Goal: Communication & Community: Connect with others

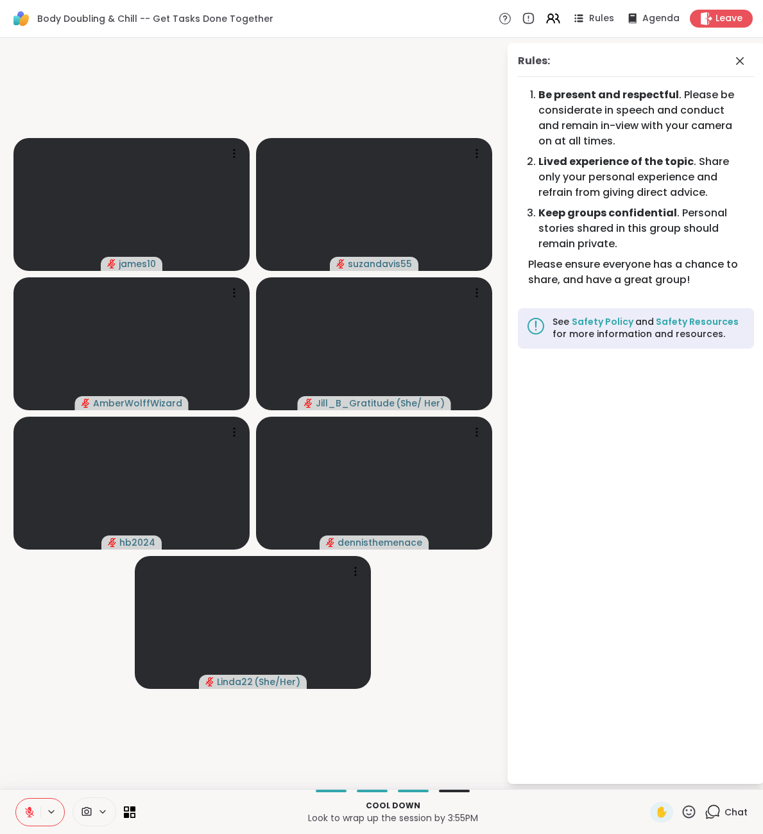
click at [726, 819] on div "Chat" at bounding box center [726, 812] width 43 height 21
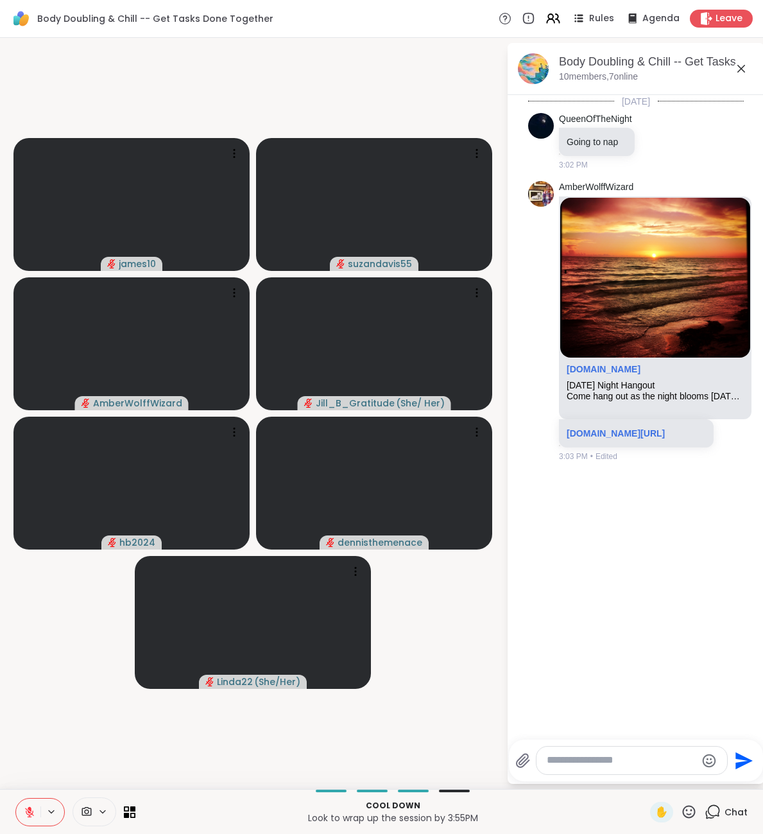
click at [663, 758] on textarea "Type your message" at bounding box center [622, 760] width 150 height 13
type textarea "**********"
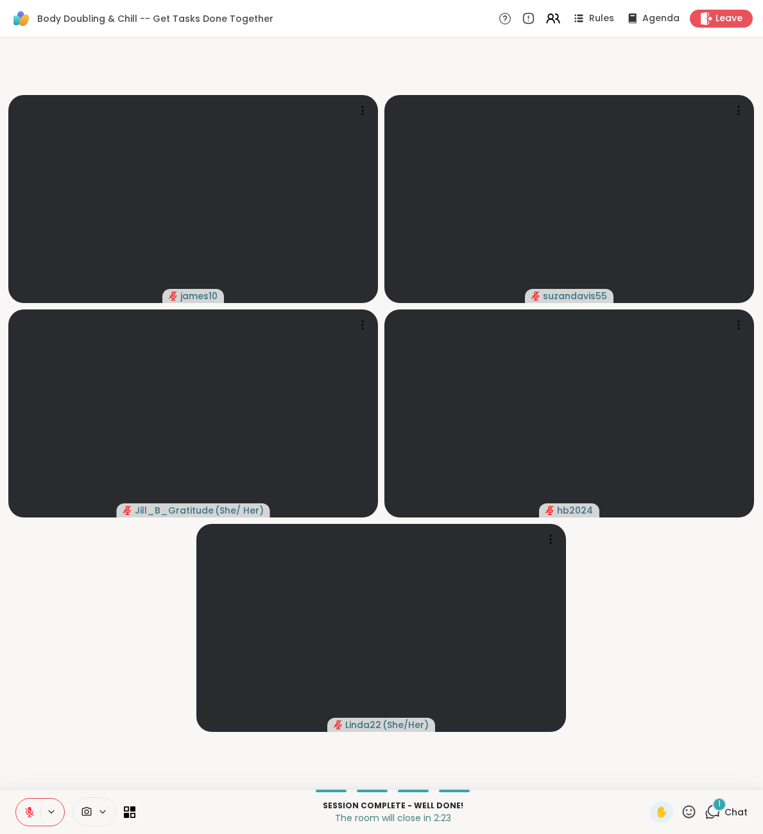
click at [720, 808] on span "1" at bounding box center [719, 804] width 3 height 11
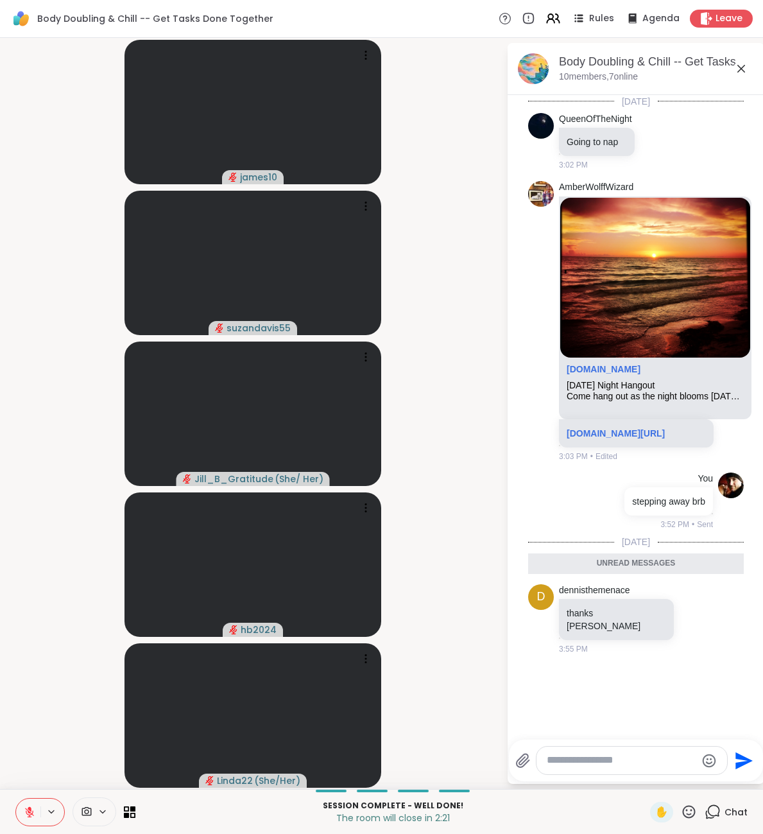
click at [618, 765] on textarea "Type your message" at bounding box center [622, 760] width 150 height 13
type textarea "**********"
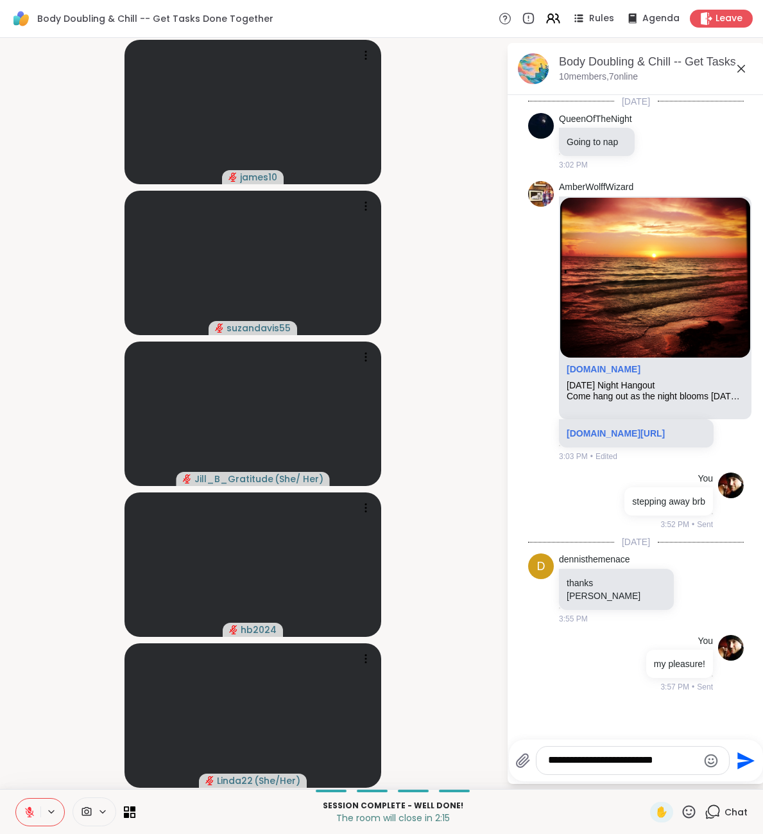
type textarea "**********"
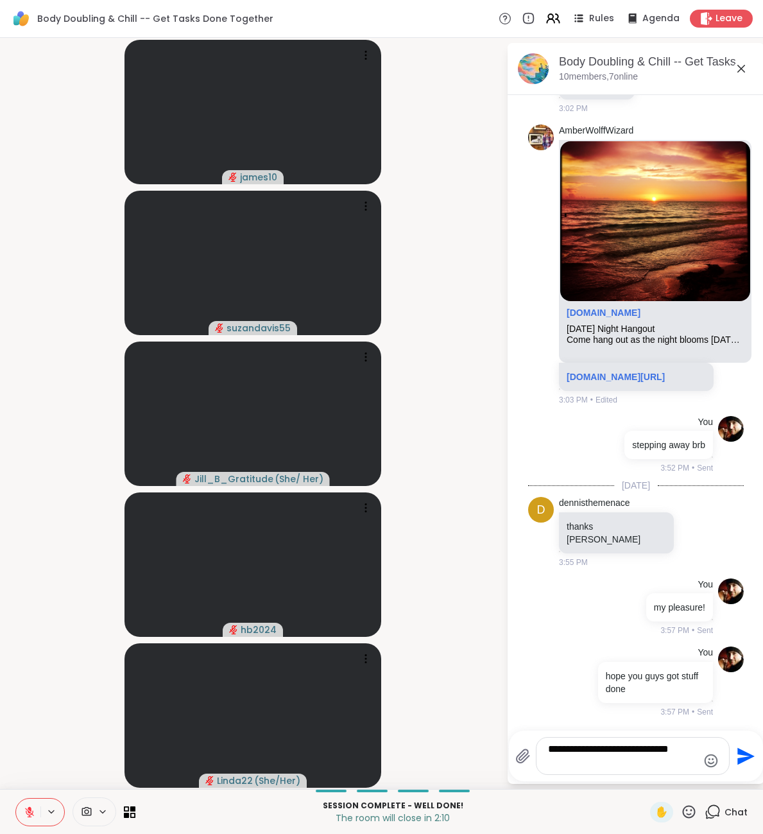
type textarea "**********"
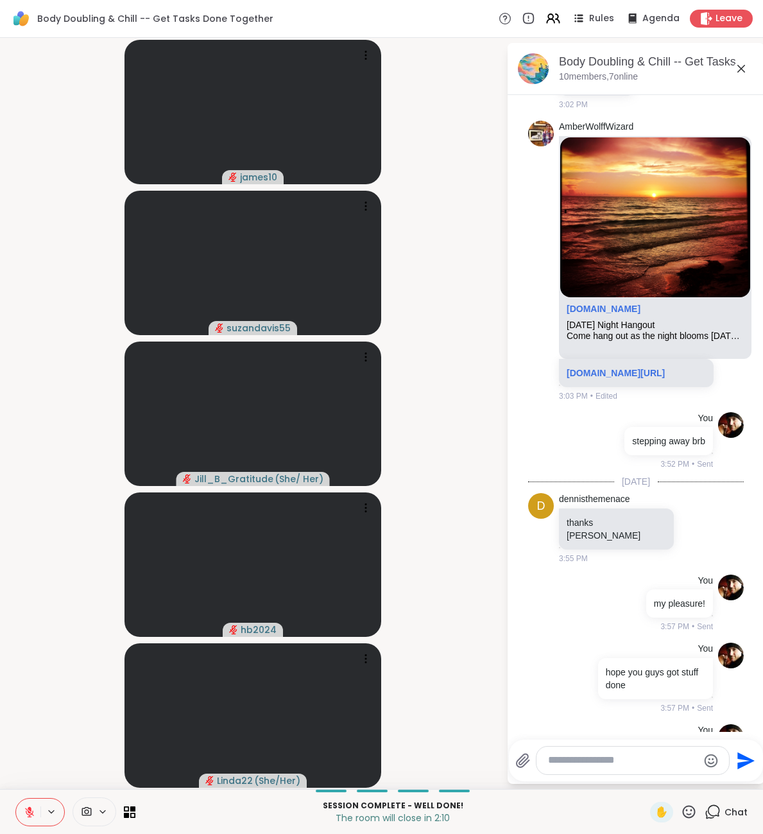
scroll to position [142, 0]
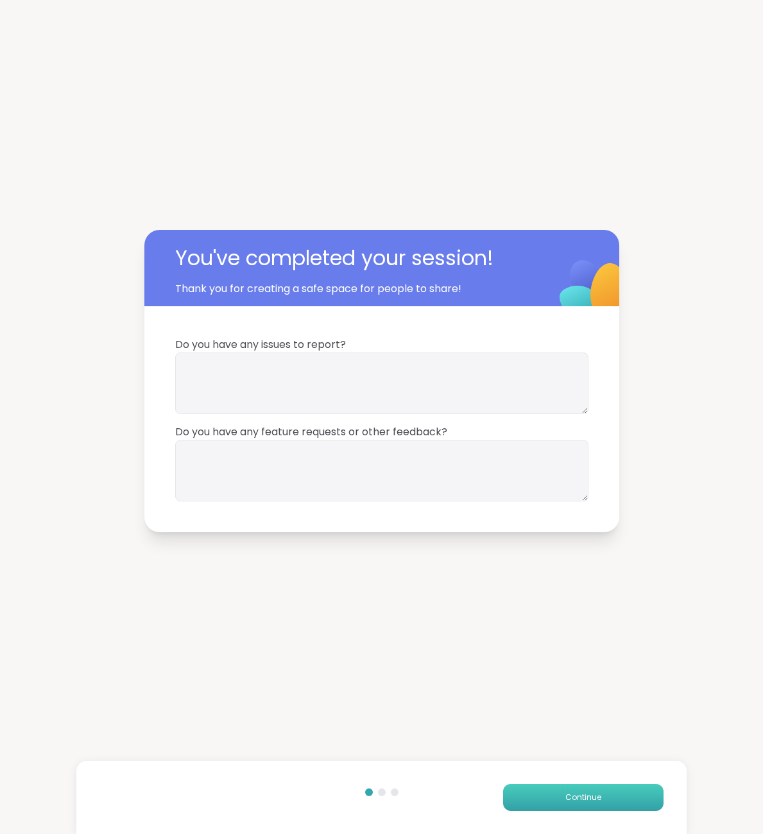
click at [553, 786] on button "Continue" at bounding box center [583, 797] width 161 height 27
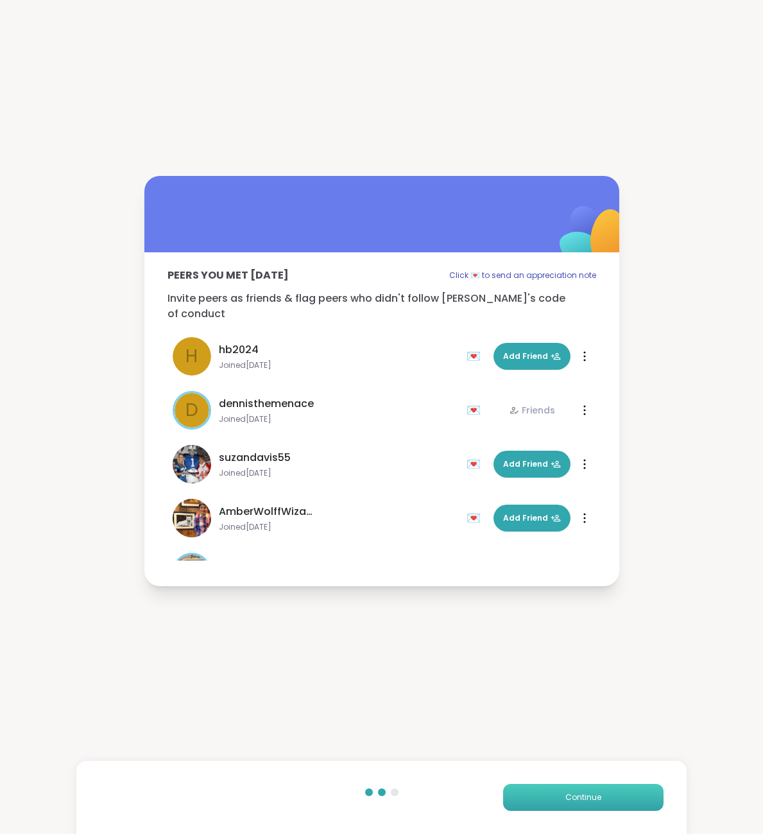
click at [563, 797] on button "Continue" at bounding box center [583, 797] width 161 height 27
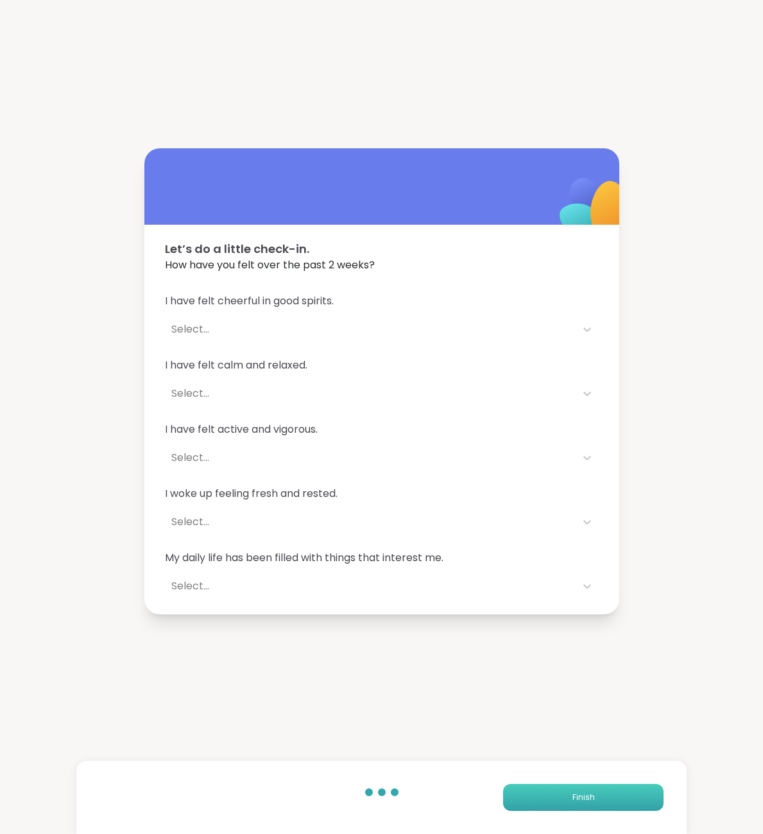
click at [563, 797] on button "Finish" at bounding box center [583, 797] width 161 height 27
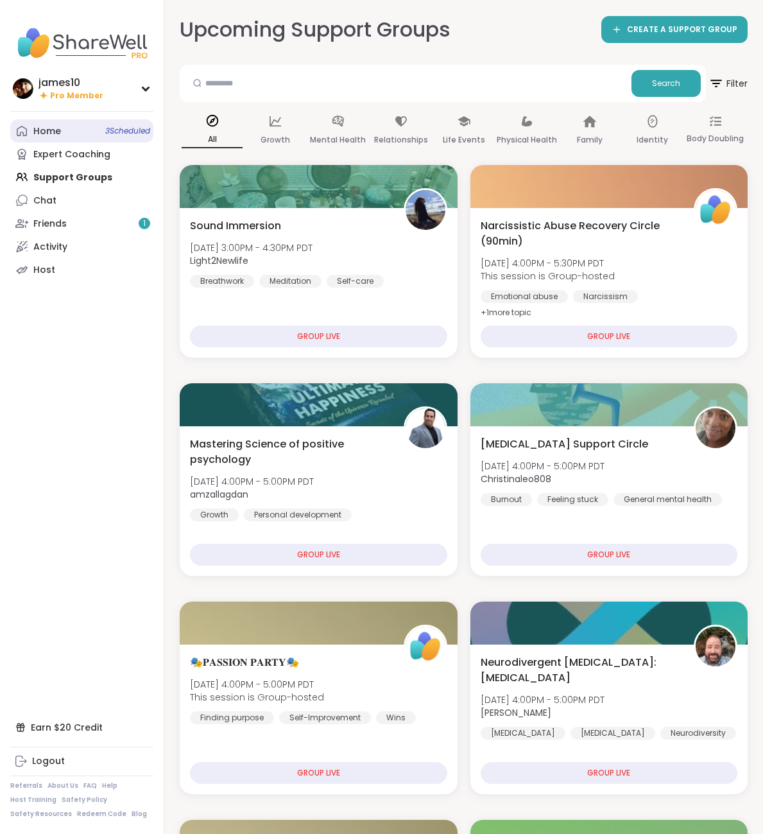
click at [89, 130] on link "Home 3 Scheduled" at bounding box center [81, 130] width 143 height 23
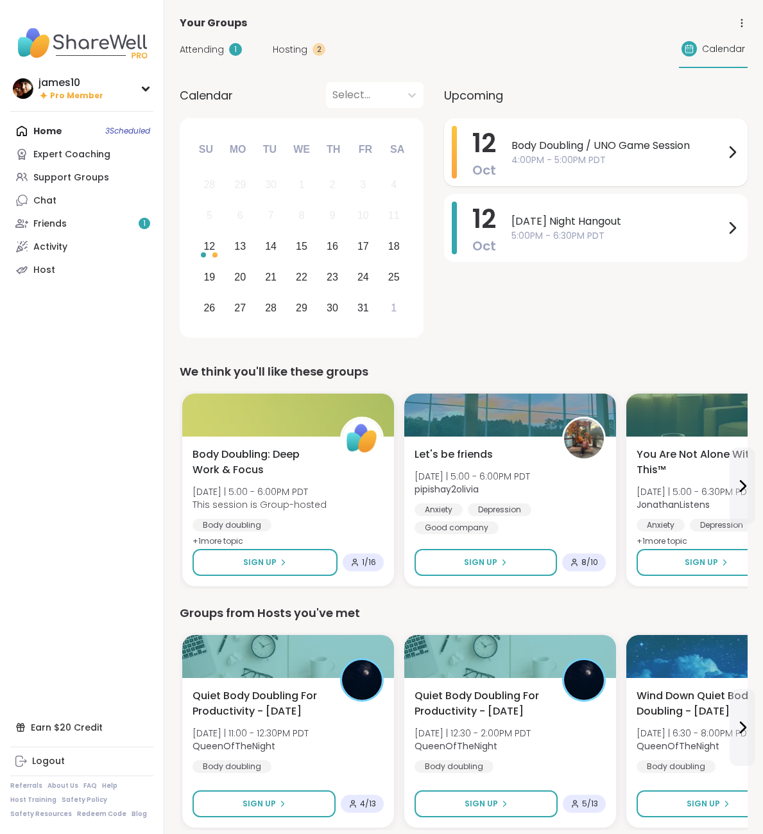
click at [541, 165] on span "4:00PM - 5:00PM PDT" at bounding box center [618, 159] width 213 height 13
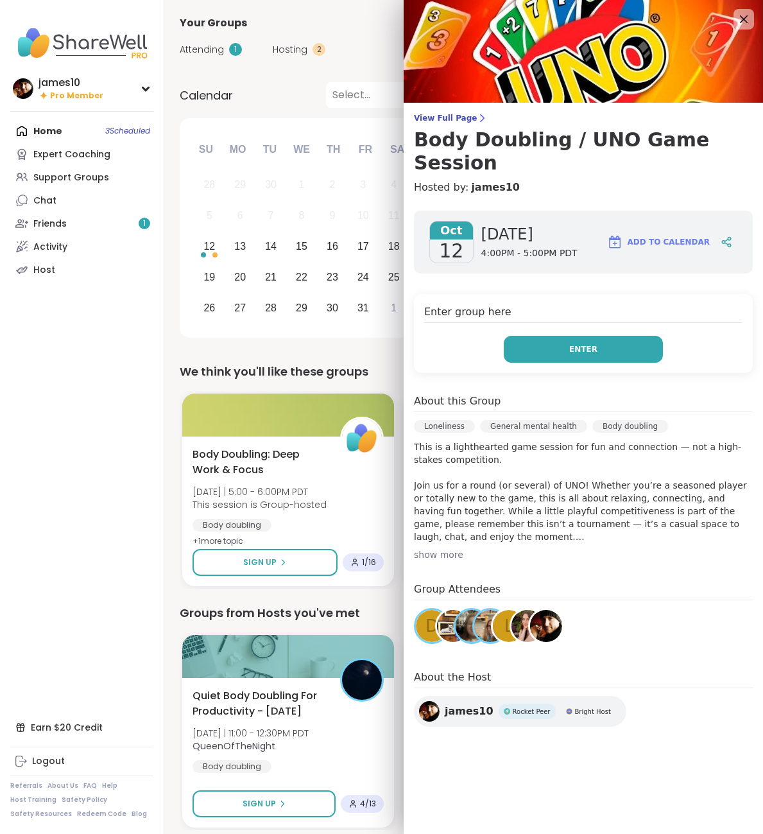
click at [599, 336] on button "Enter" at bounding box center [583, 349] width 159 height 27
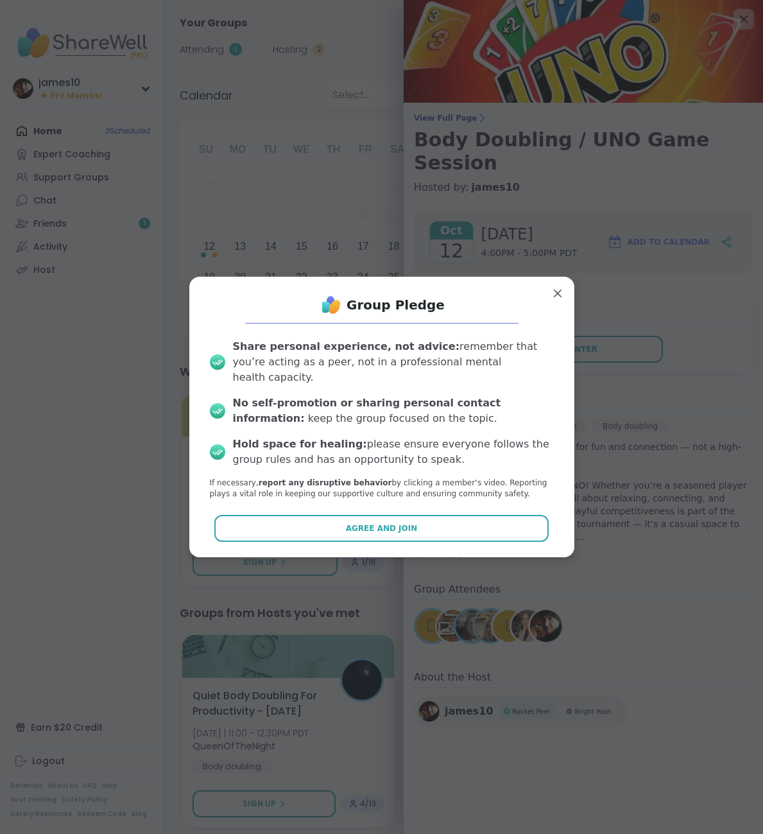
click at [415, 528] on button "Agree and Join" at bounding box center [381, 528] width 335 height 27
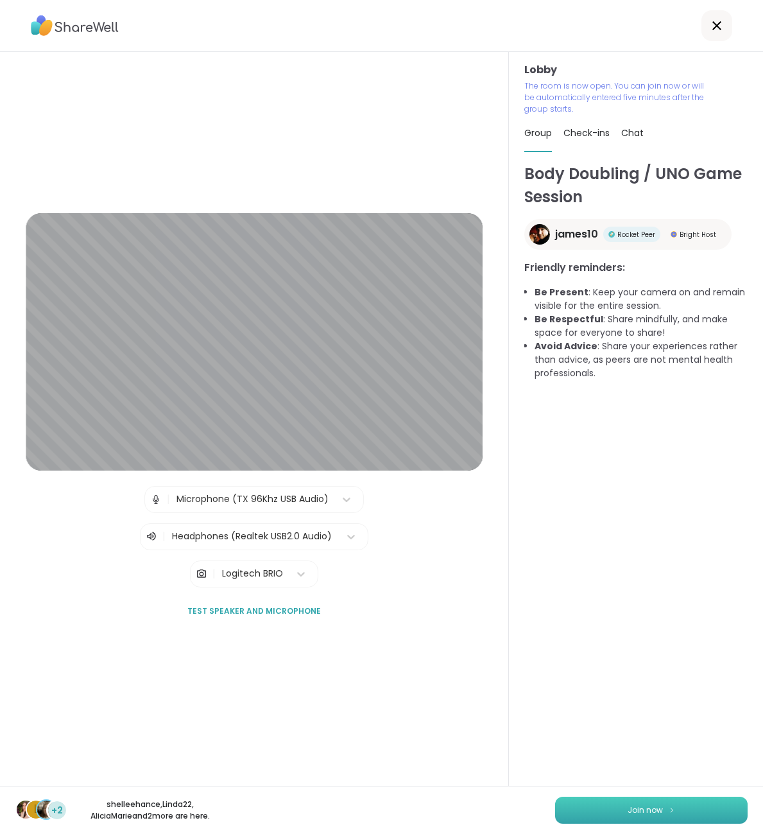
click at [665, 810] on button "Join now" at bounding box center [651, 810] width 193 height 27
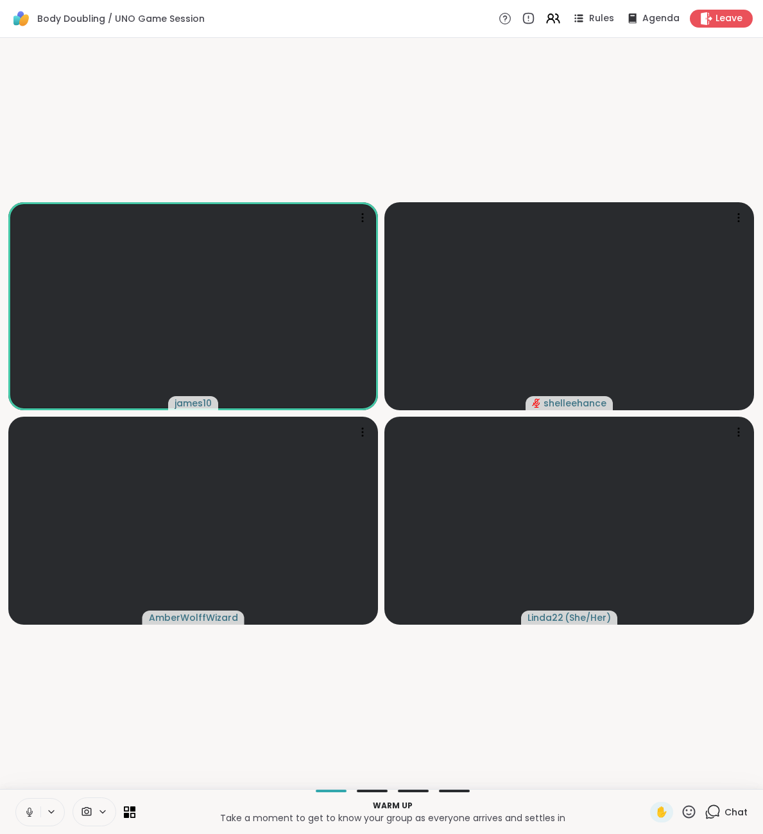
click at [37, 814] on button at bounding box center [28, 812] width 24 height 27
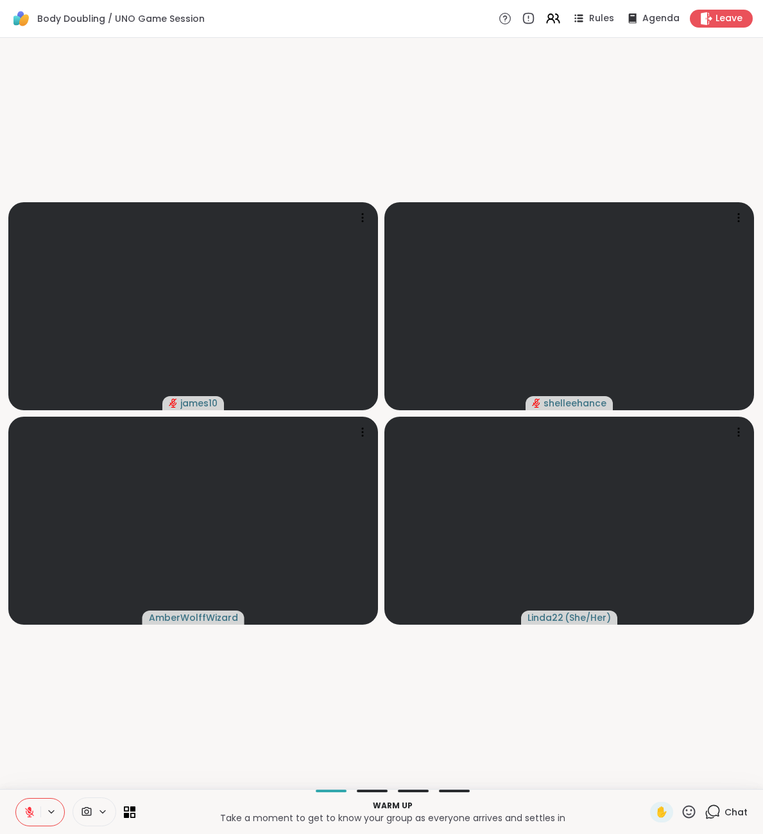
click at [740, 809] on span "Chat" at bounding box center [736, 812] width 23 height 13
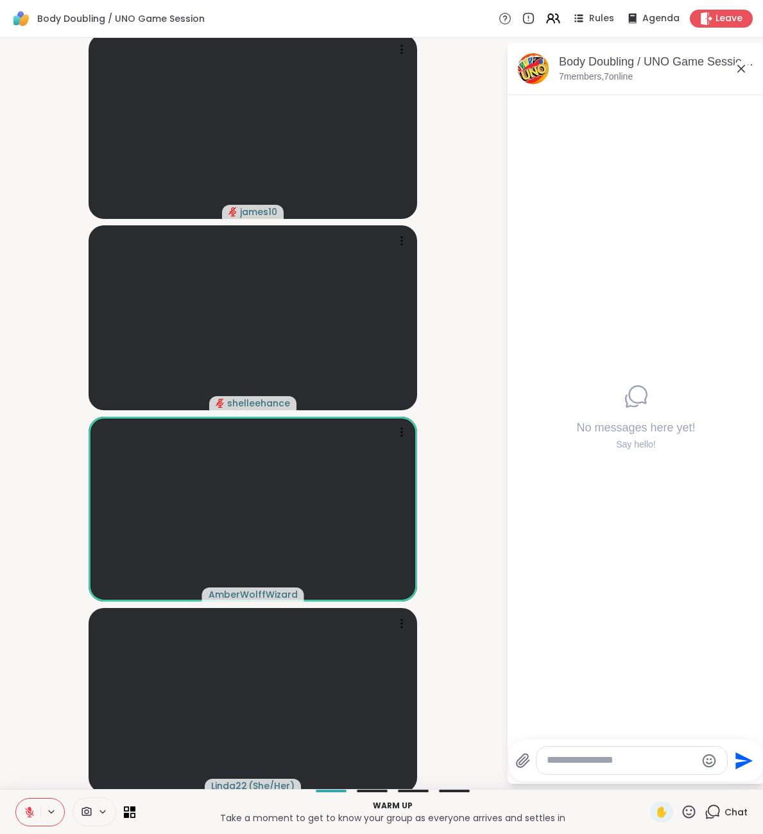
click at [31, 808] on icon at bounding box center [30, 808] width 4 height 5
click at [30, 812] on icon at bounding box center [30, 812] width 12 height 12
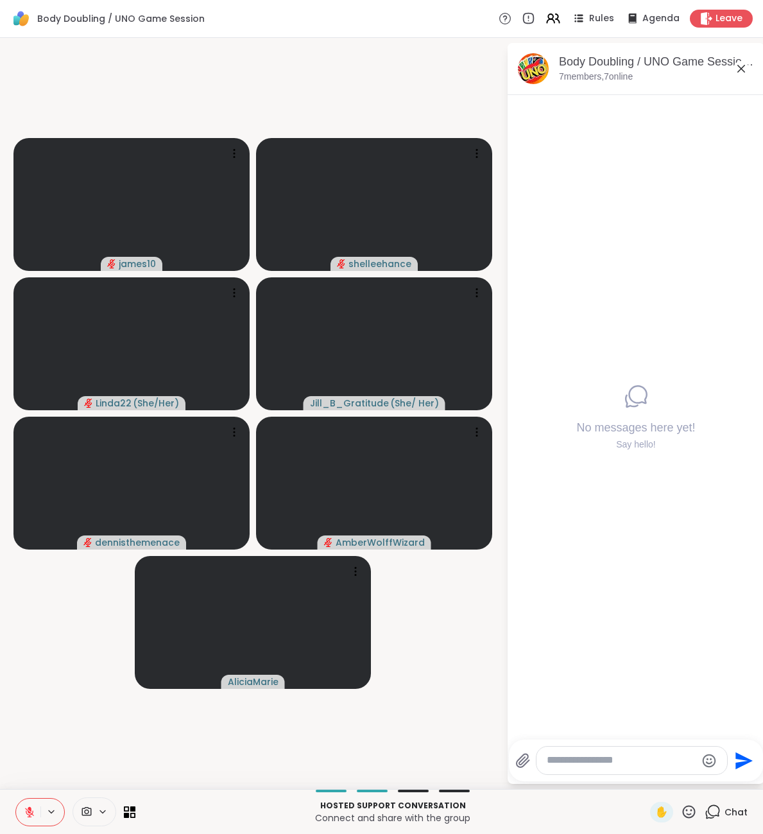
click at [27, 810] on icon at bounding box center [29, 812] width 9 height 9
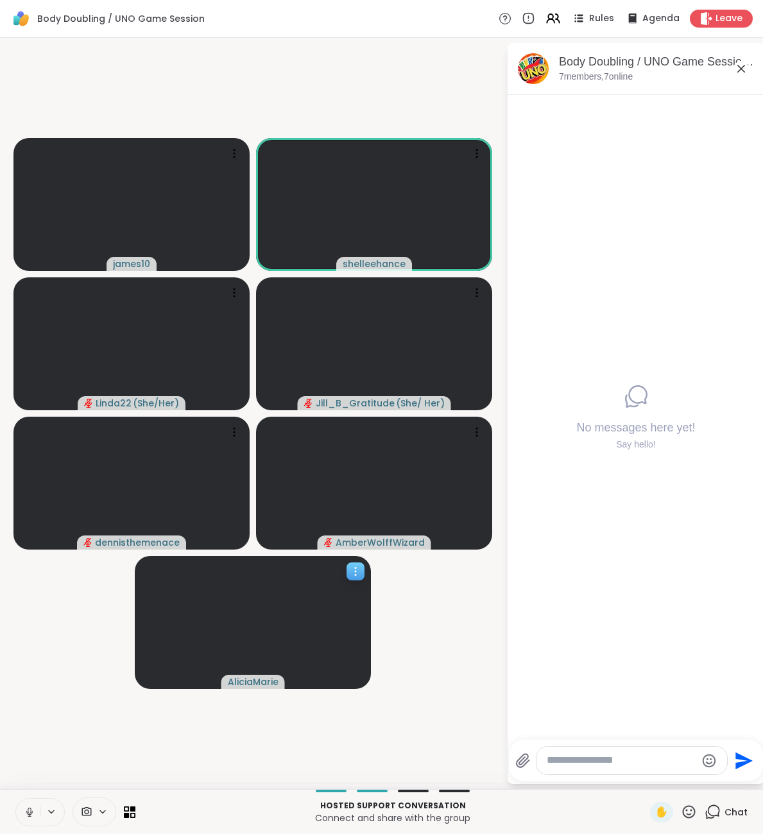
click at [360, 572] on icon at bounding box center [355, 571] width 13 height 13
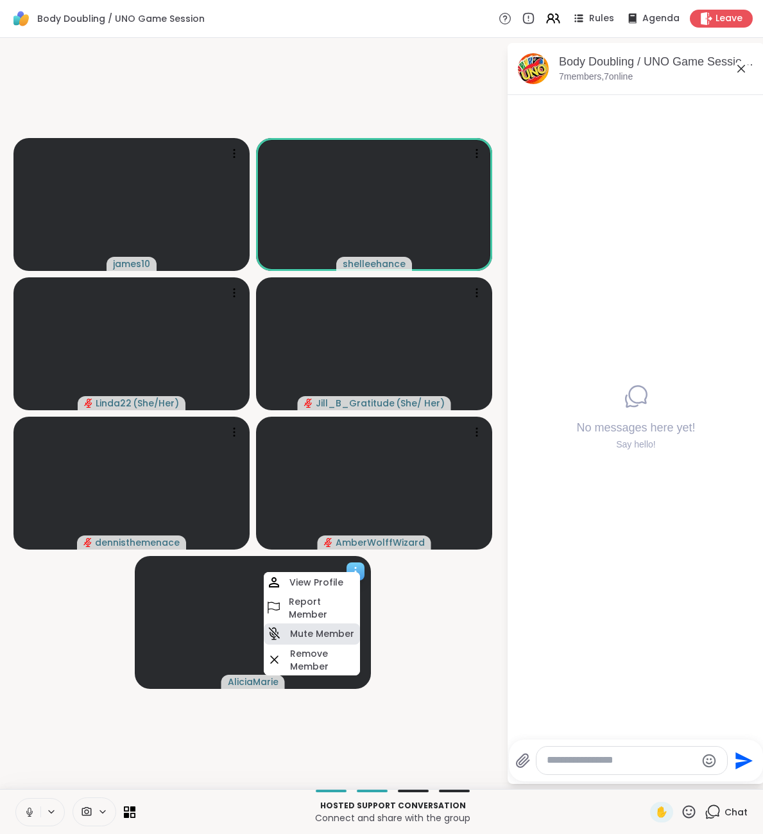
click at [310, 631] on h4 "Mute Member" at bounding box center [322, 633] width 64 height 13
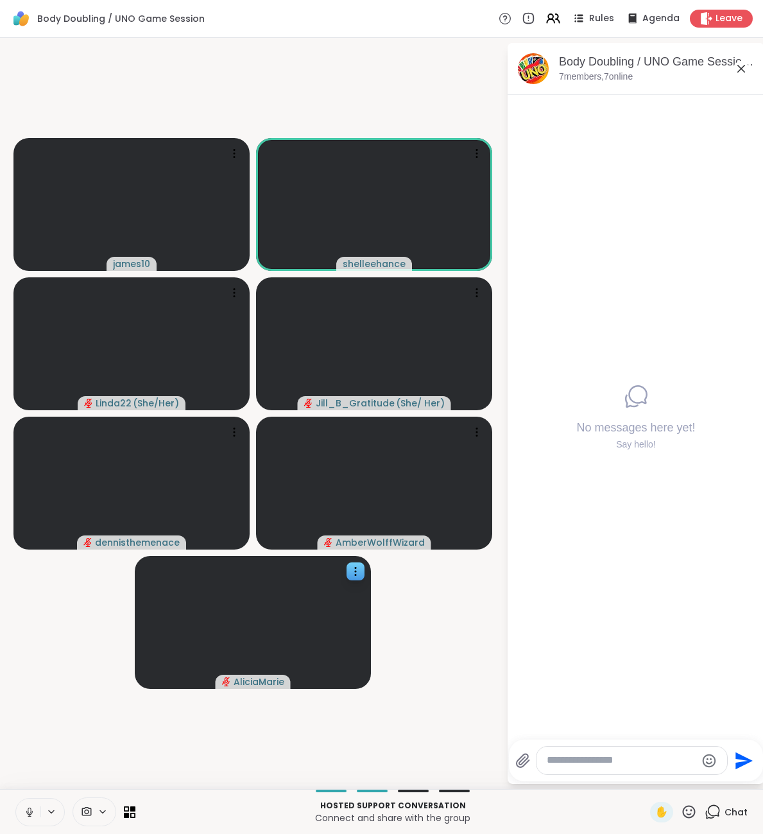
click at [31, 814] on icon at bounding box center [30, 812] width 12 height 12
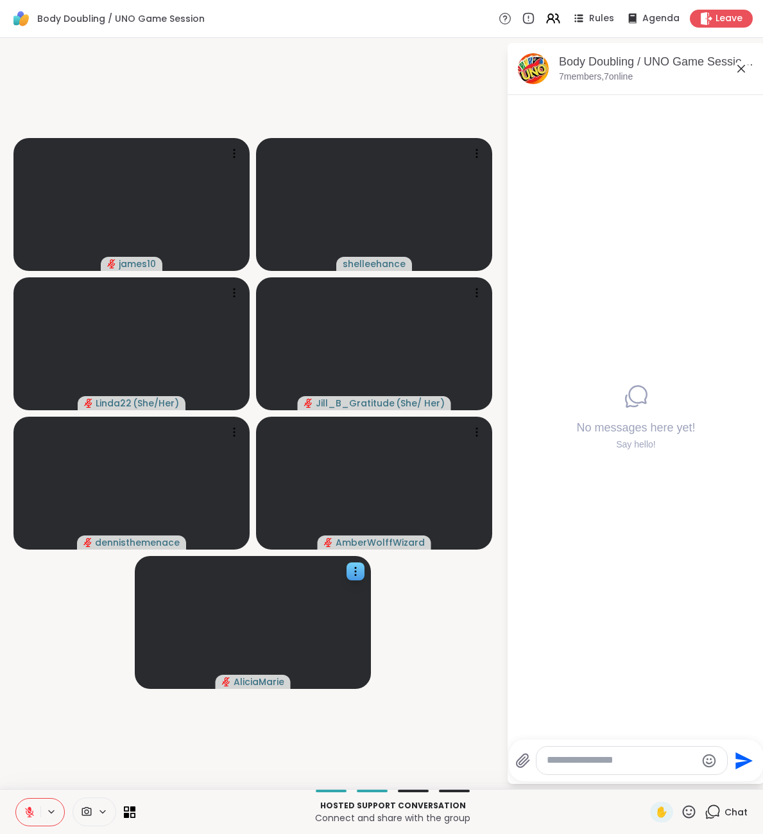
click at [608, 754] on div at bounding box center [632, 761] width 191 height 28
click at [600, 761] on textarea "Type your message" at bounding box center [622, 760] width 150 height 13
type textarea "***"
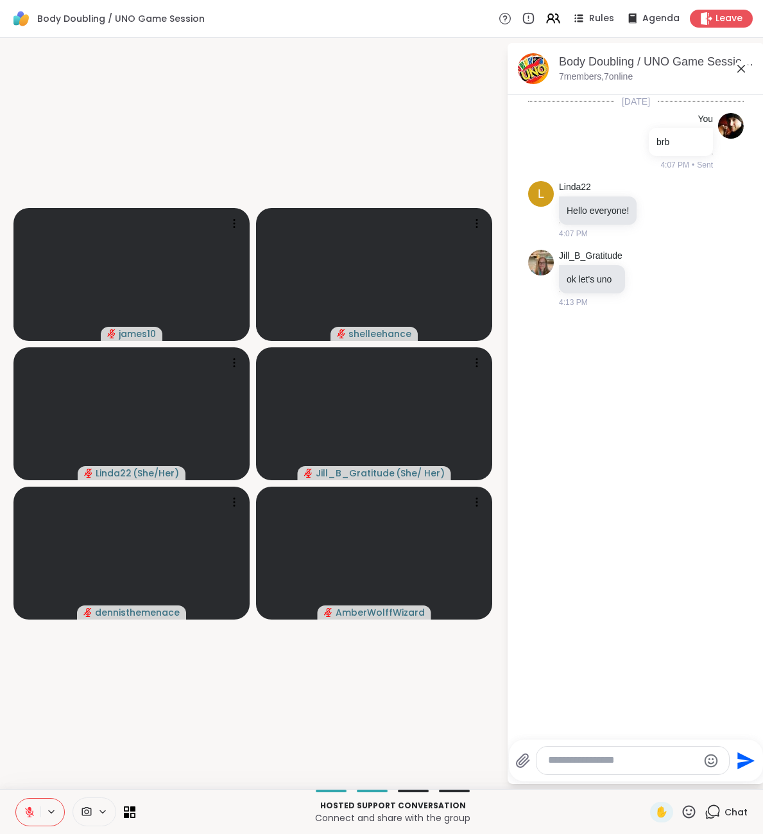
click at [615, 756] on textarea "Type your message" at bounding box center [623, 760] width 150 height 13
paste textarea "**********"
type textarea "**********"
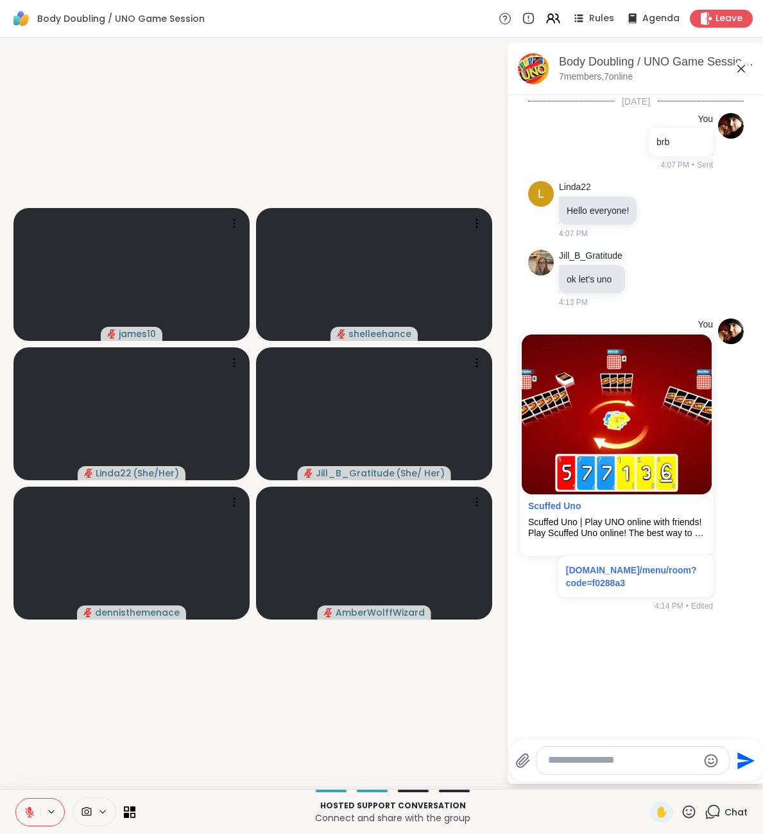
click at [32, 807] on icon at bounding box center [30, 812] width 12 height 12
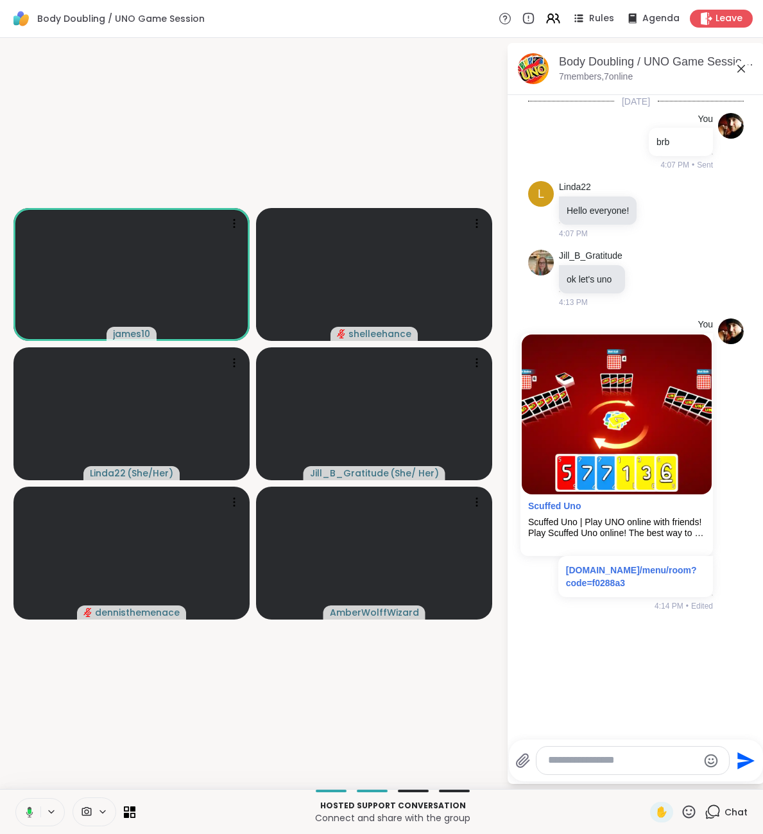
click at [30, 813] on icon at bounding box center [30, 811] width 4 height 5
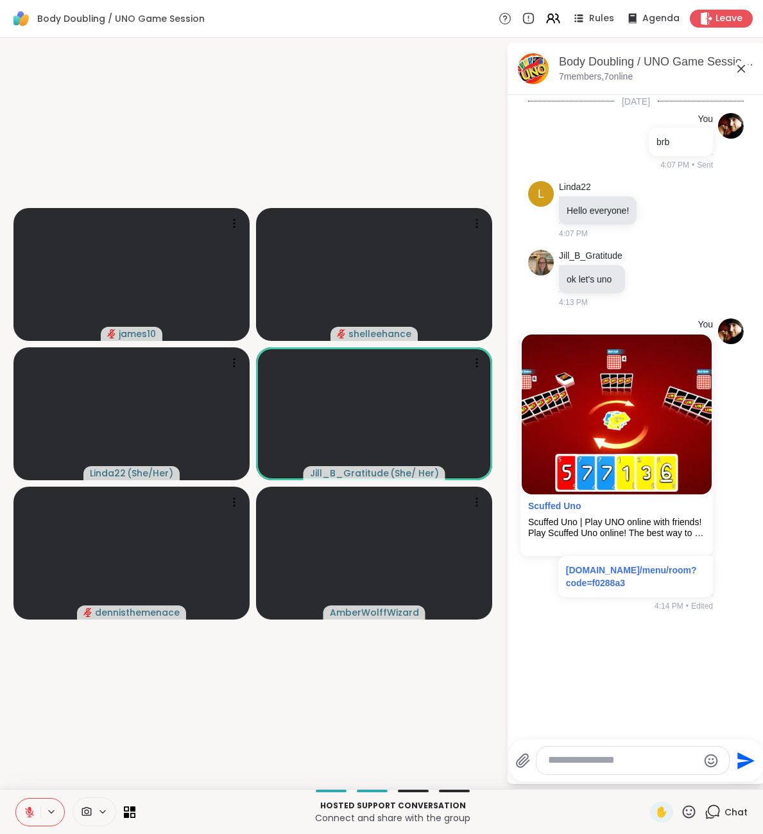
click at [28, 810] on icon at bounding box center [30, 812] width 12 height 12
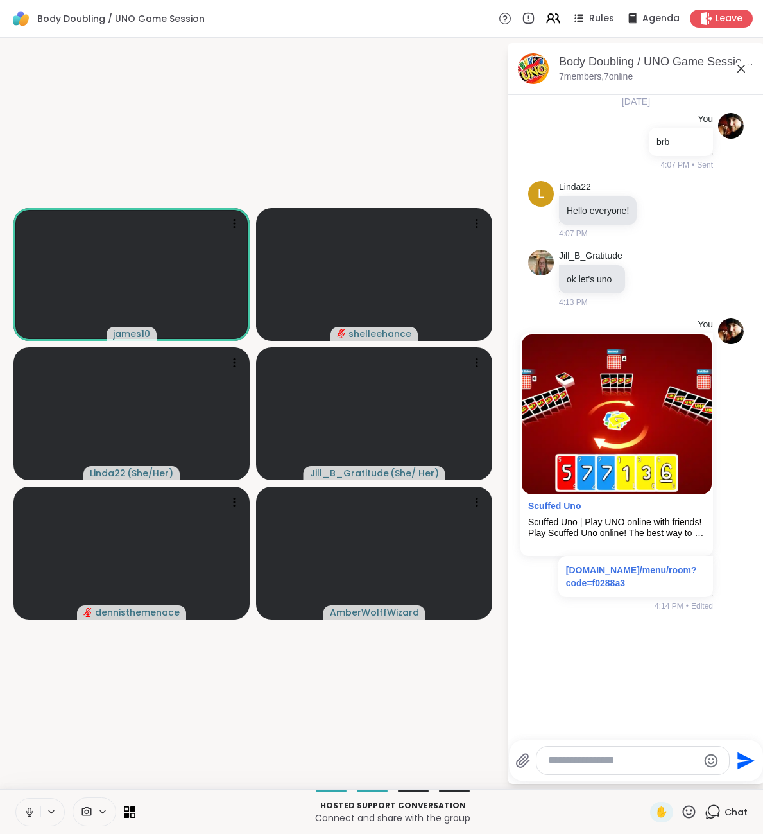
click at [28, 810] on icon at bounding box center [29, 811] width 3 height 6
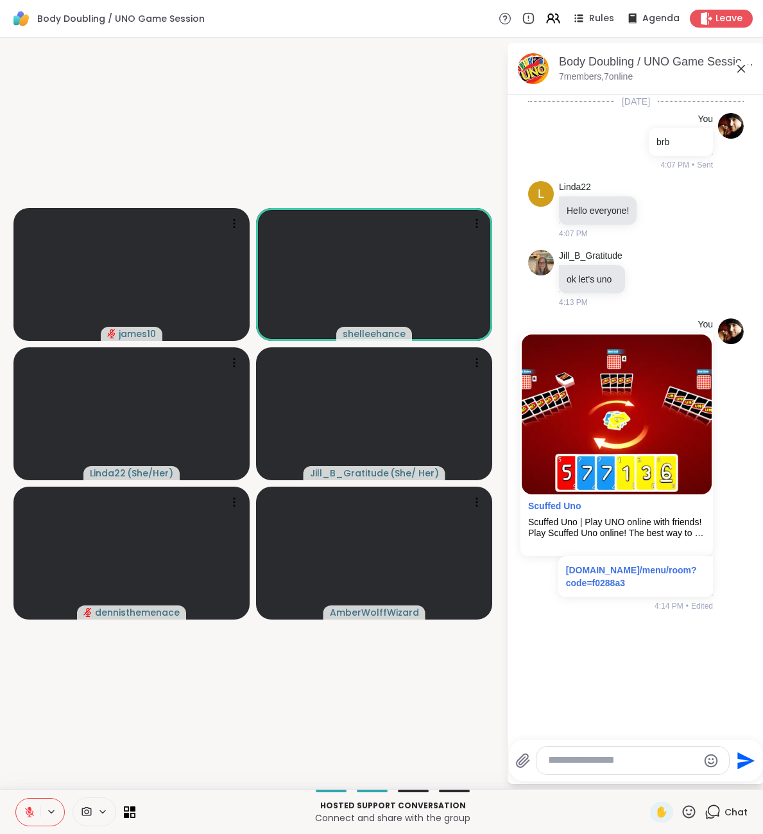
click at [28, 812] on icon at bounding box center [29, 812] width 9 height 9
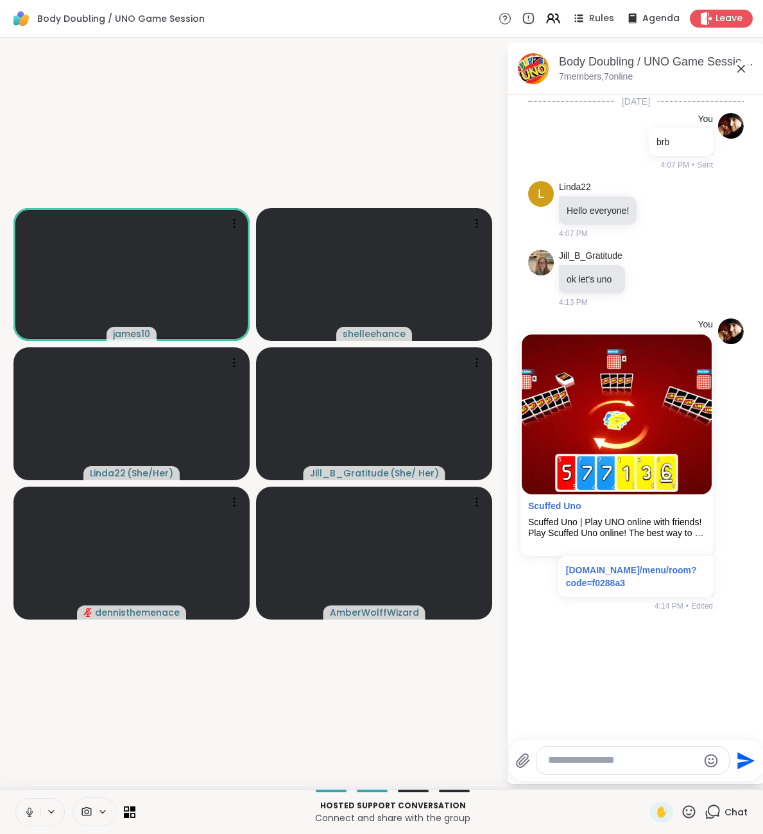
click at [30, 808] on icon at bounding box center [29, 811] width 3 height 6
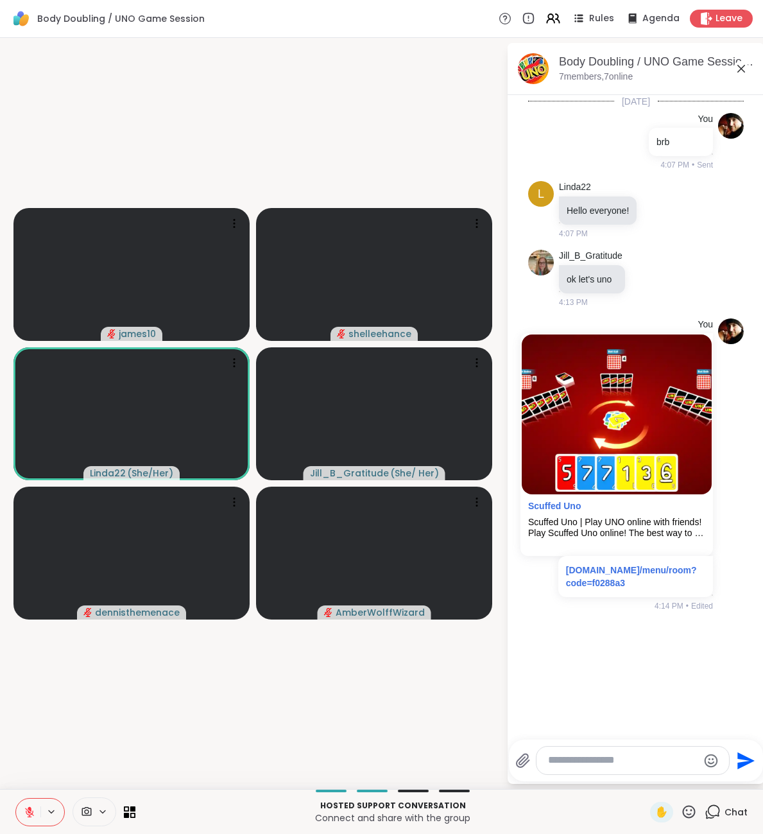
click at [29, 817] on icon at bounding box center [30, 812] width 12 height 12
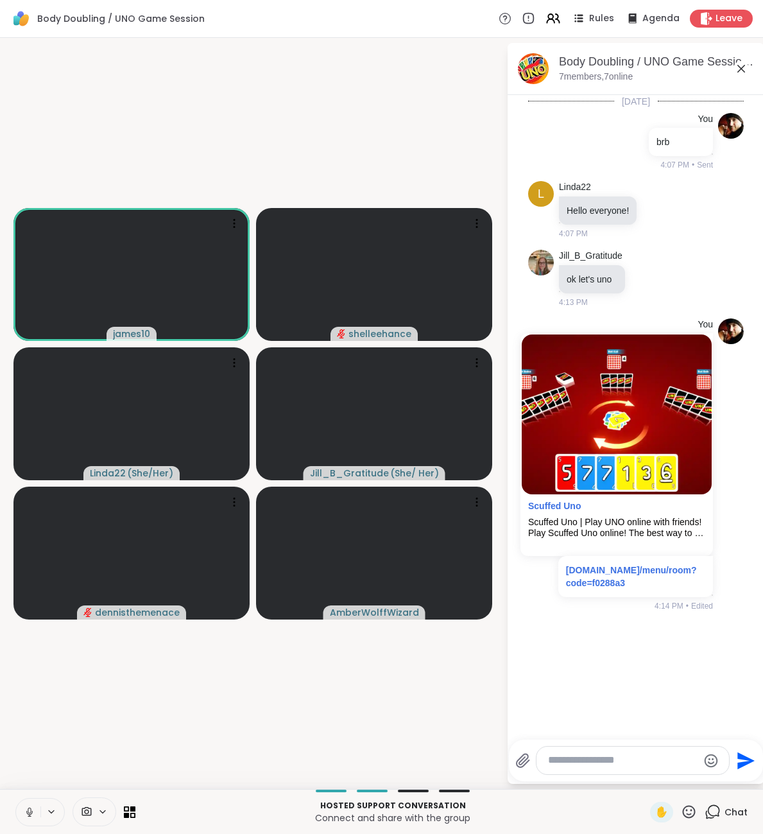
click at [25, 819] on button at bounding box center [28, 812] width 24 height 27
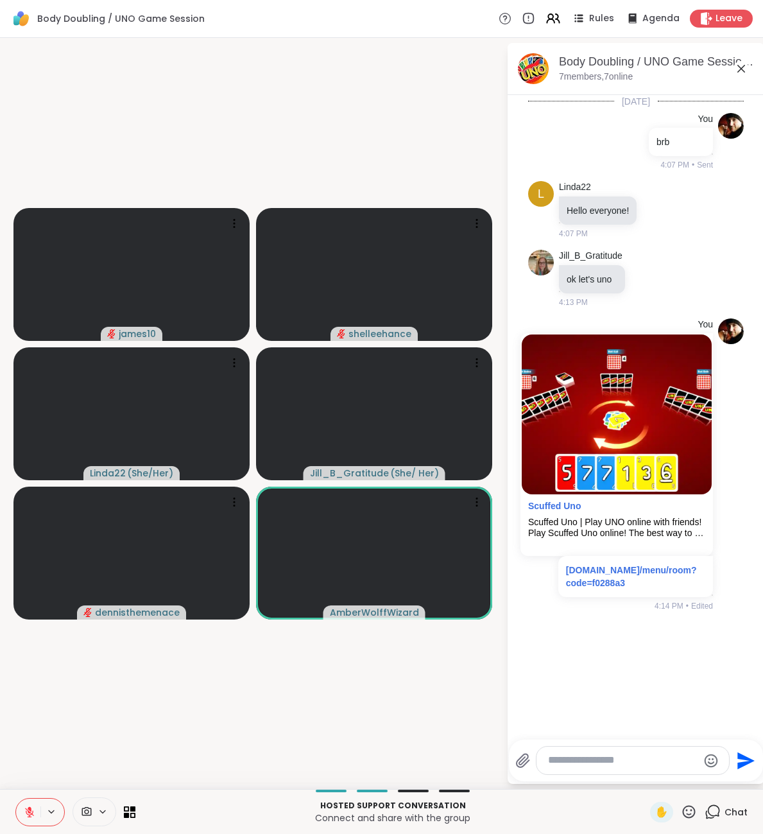
drag, startPoint x: 21, startPoint y: 820, endPoint x: 29, endPoint y: 818, distance: 8.6
click at [25, 819] on button at bounding box center [28, 812] width 24 height 27
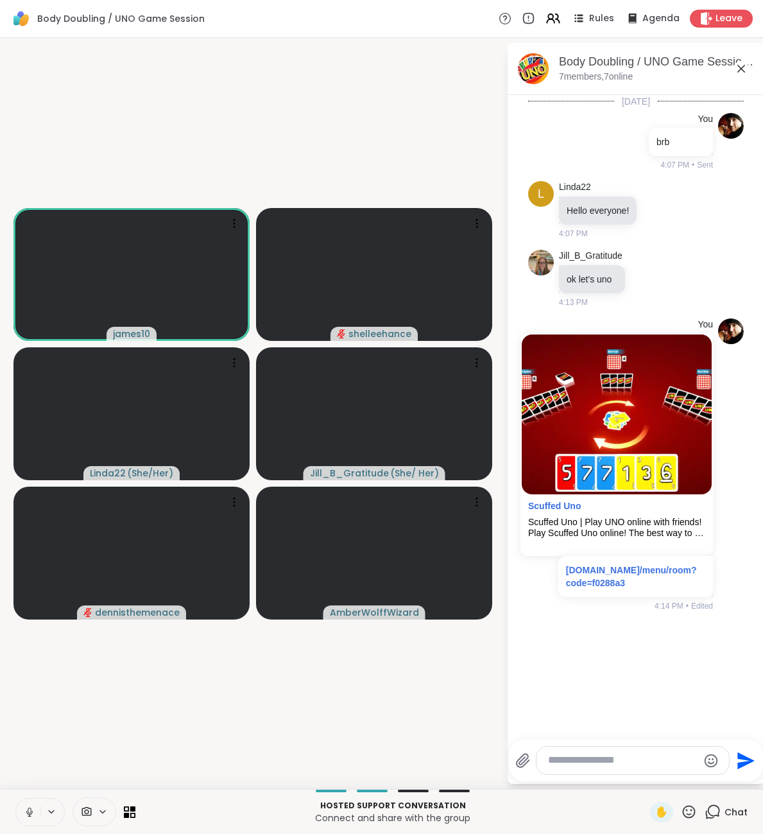
click at [29, 818] on button at bounding box center [28, 812] width 24 height 27
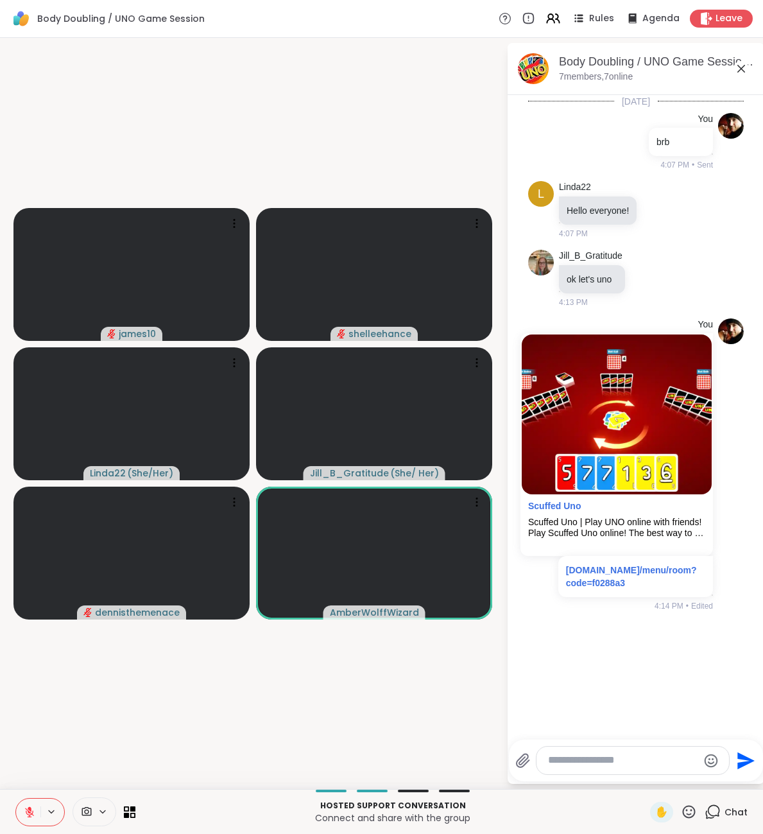
click at [32, 806] on button at bounding box center [28, 812] width 24 height 27
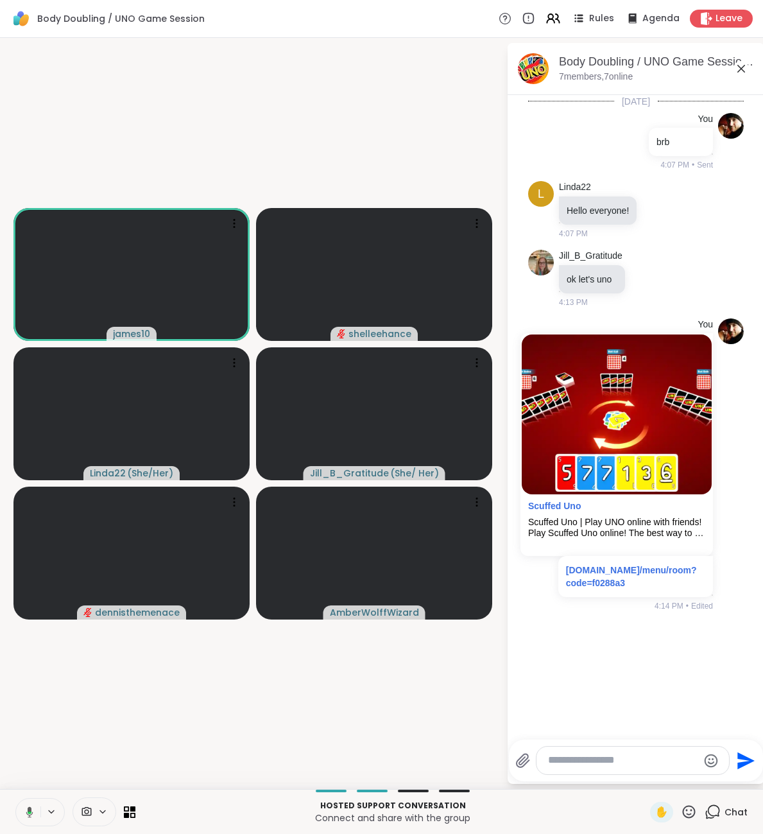
click at [30, 811] on icon at bounding box center [29, 811] width 7 height 11
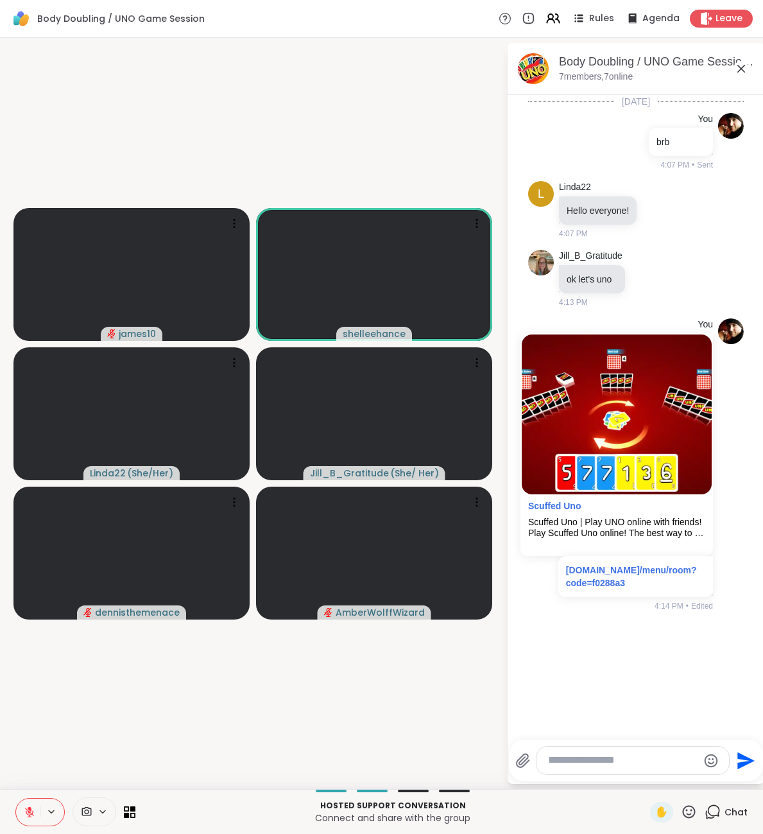
click at [21, 807] on button at bounding box center [28, 812] width 24 height 27
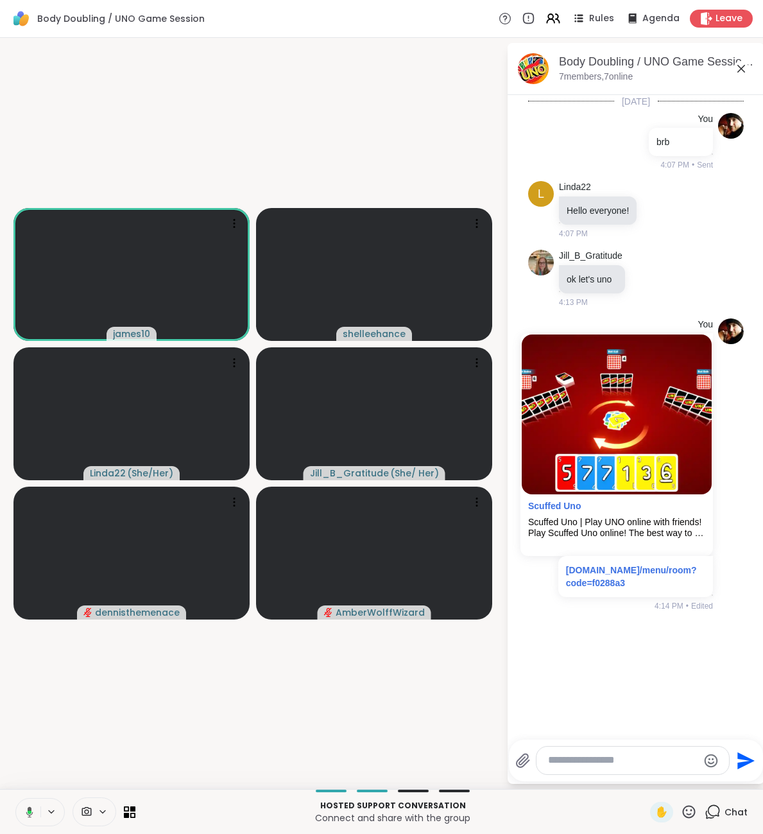
click at [24, 809] on icon at bounding box center [28, 812] width 12 height 12
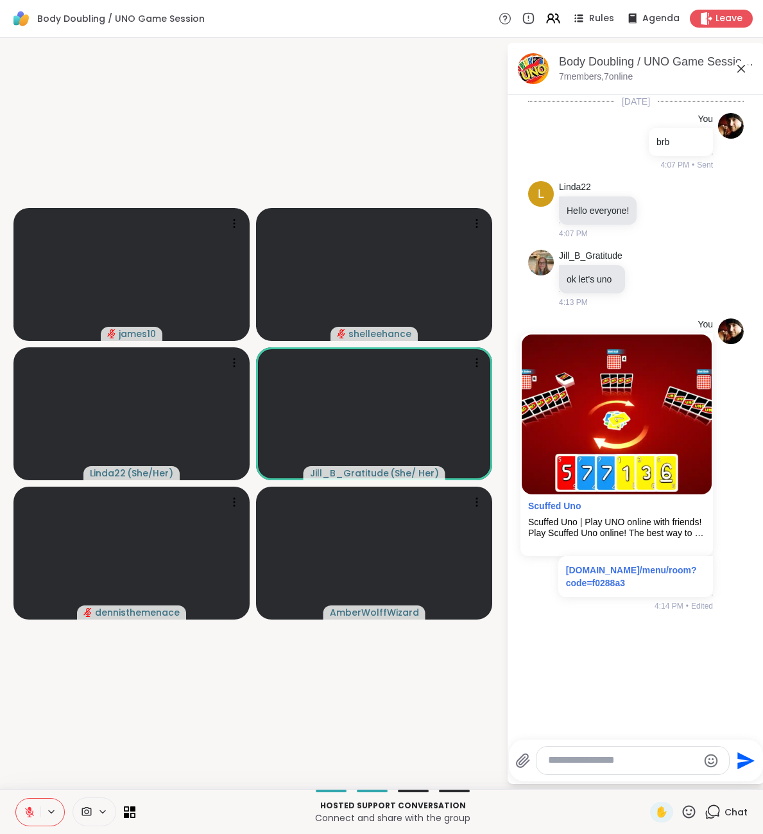
click at [33, 818] on button at bounding box center [28, 812] width 24 height 27
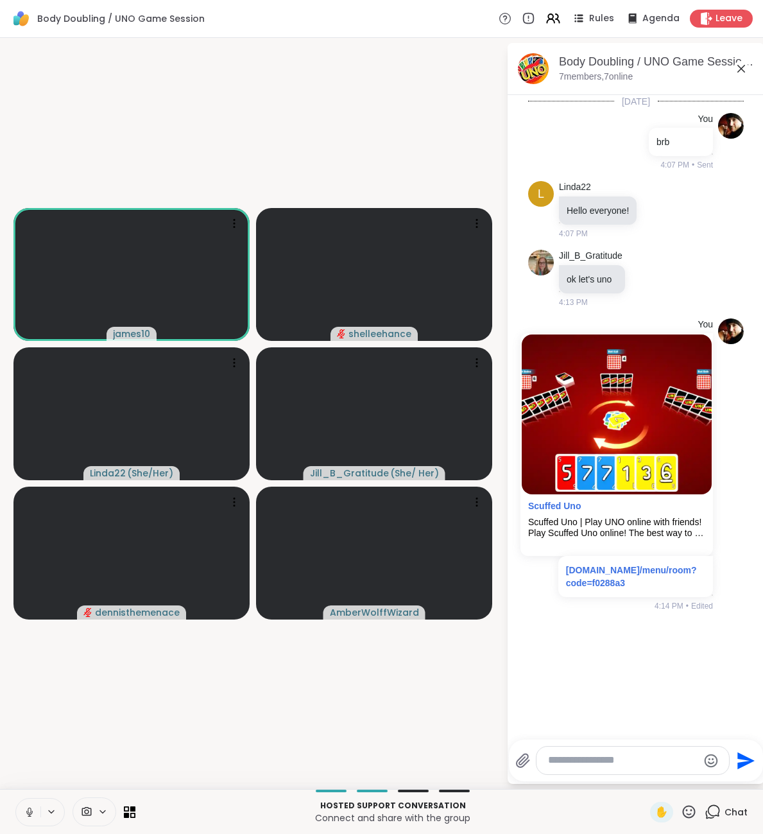
click at [29, 811] on icon at bounding box center [30, 812] width 12 height 12
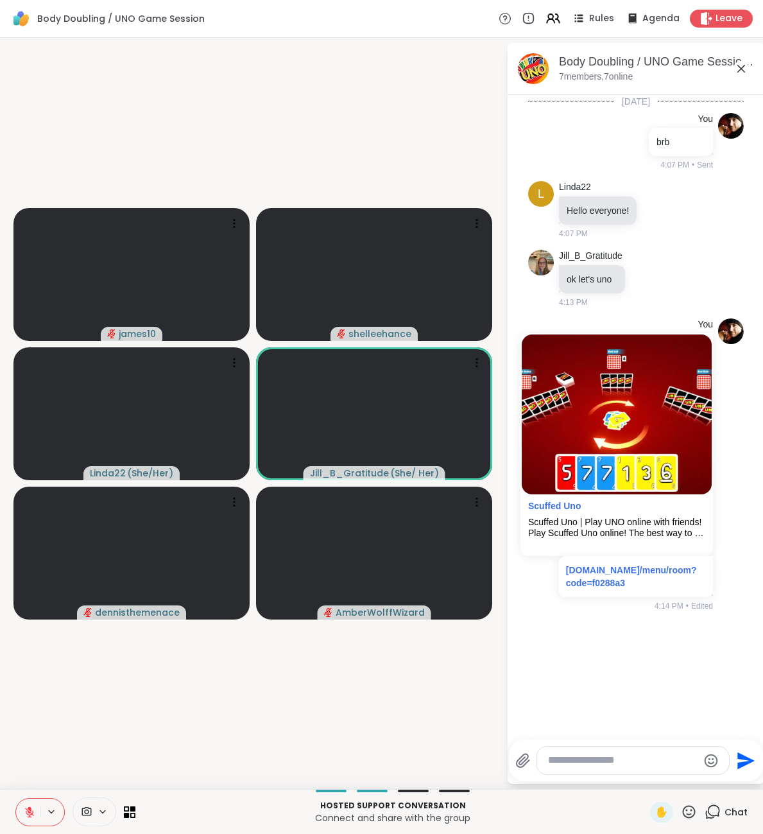
click at [24, 817] on icon at bounding box center [30, 812] width 12 height 12
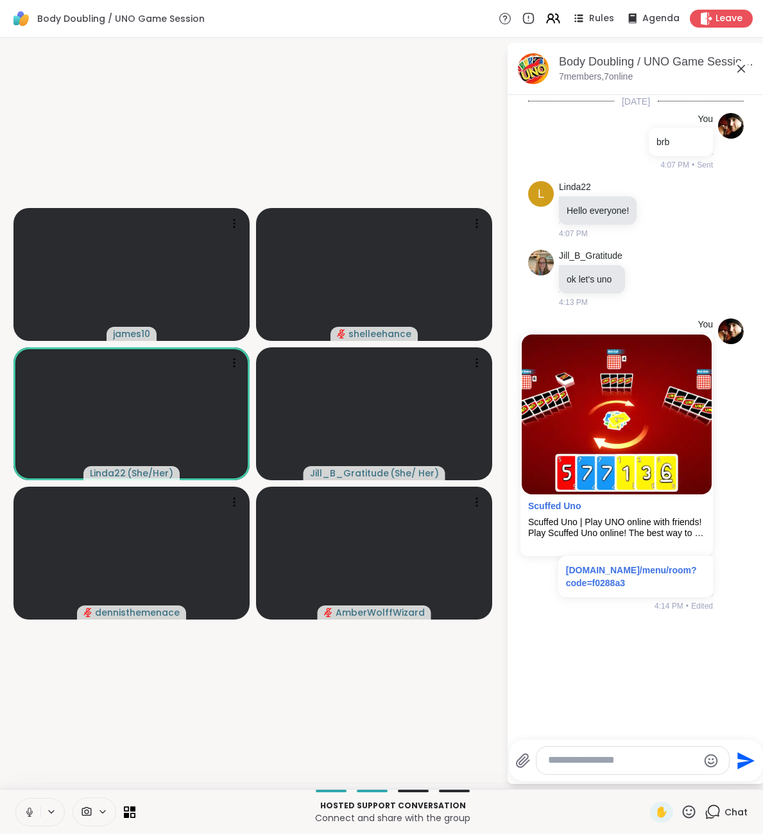
click at [29, 814] on icon at bounding box center [30, 812] width 12 height 12
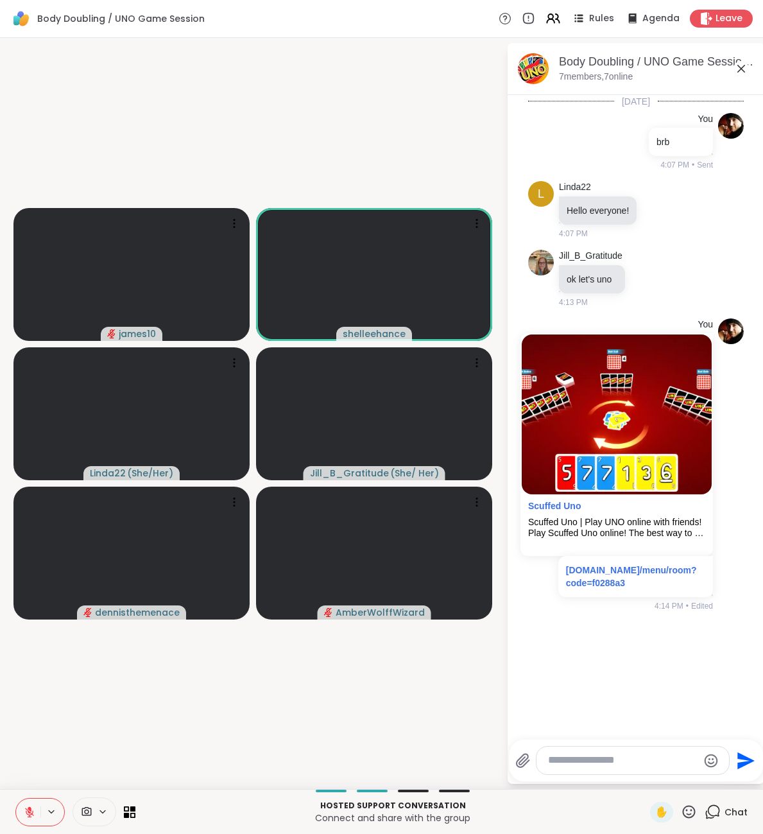
click at [34, 815] on icon at bounding box center [30, 812] width 12 height 12
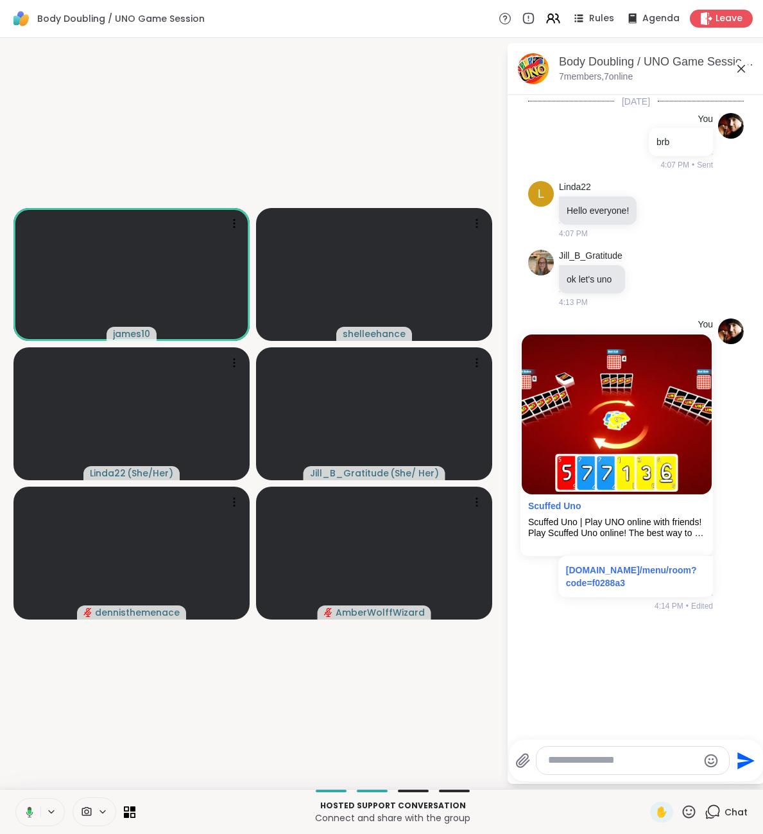
click at [33, 814] on button at bounding box center [27, 812] width 26 height 27
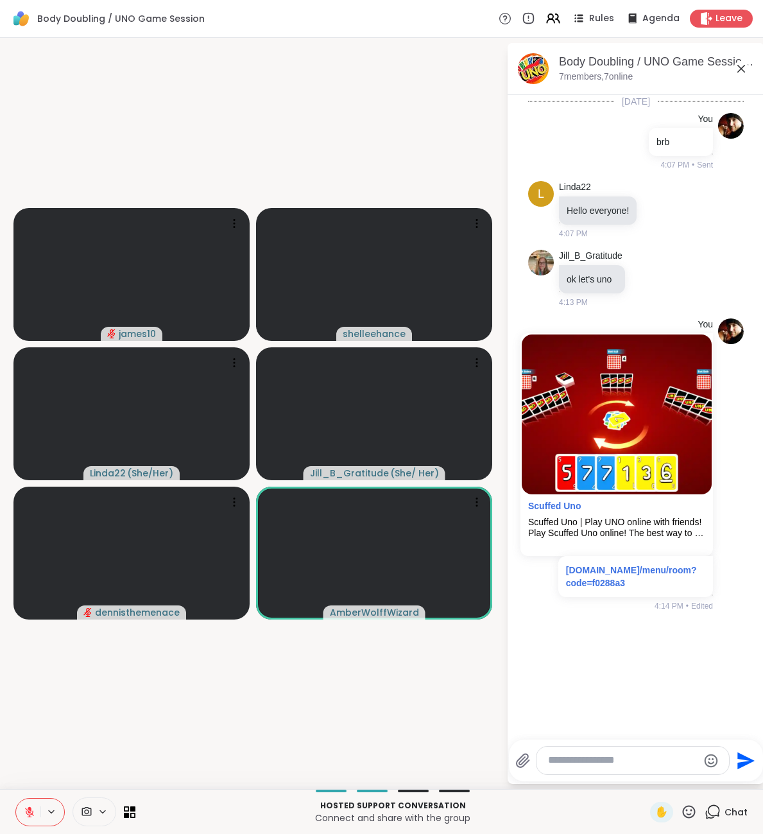
click at [28, 814] on icon at bounding box center [30, 812] width 12 height 12
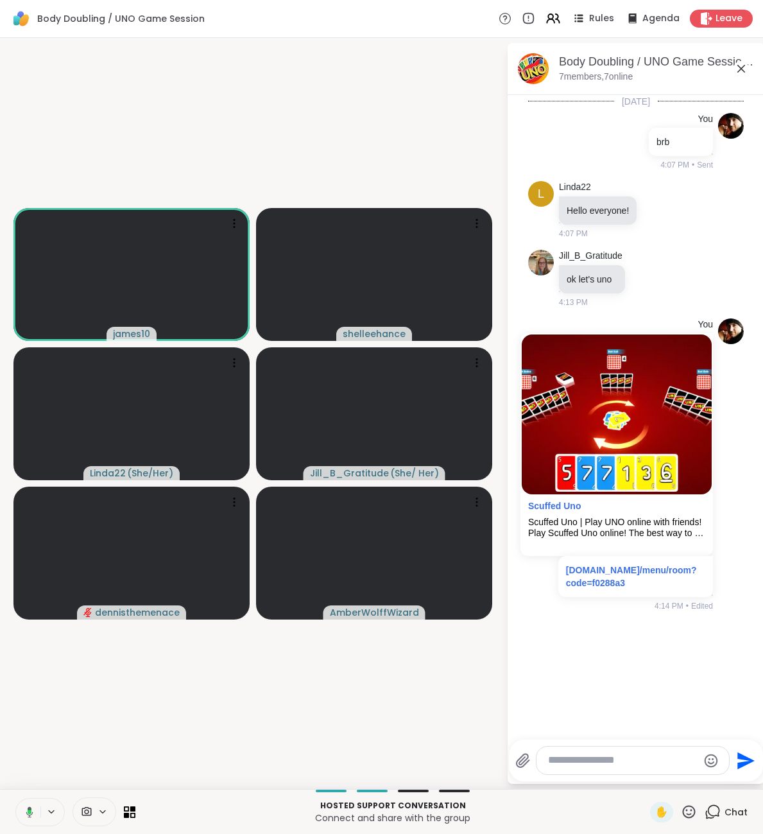
click at [33, 810] on button at bounding box center [27, 812] width 26 height 27
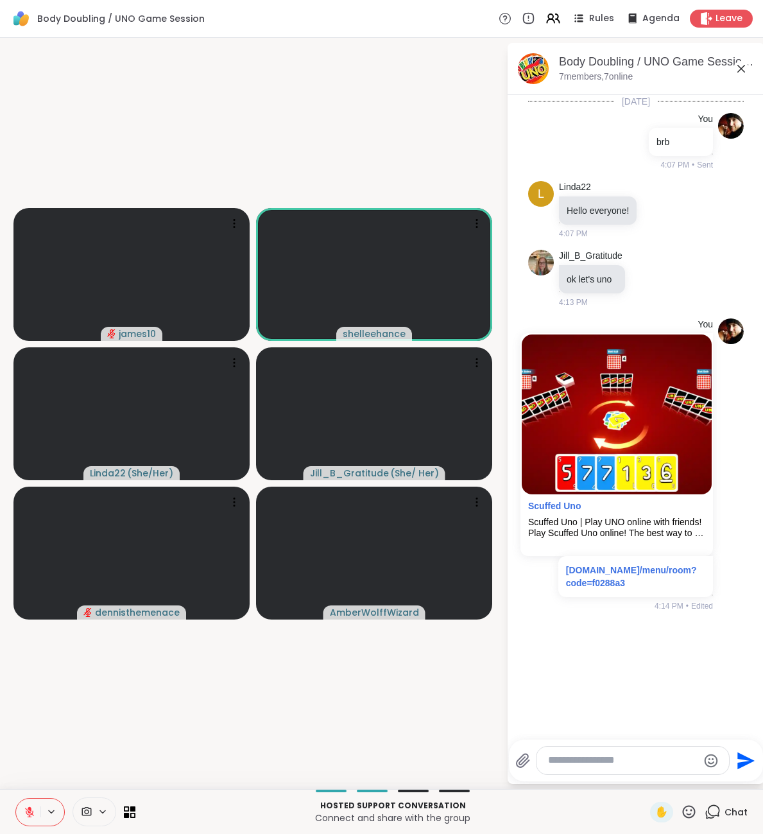
click at [31, 808] on icon at bounding box center [30, 812] width 12 height 12
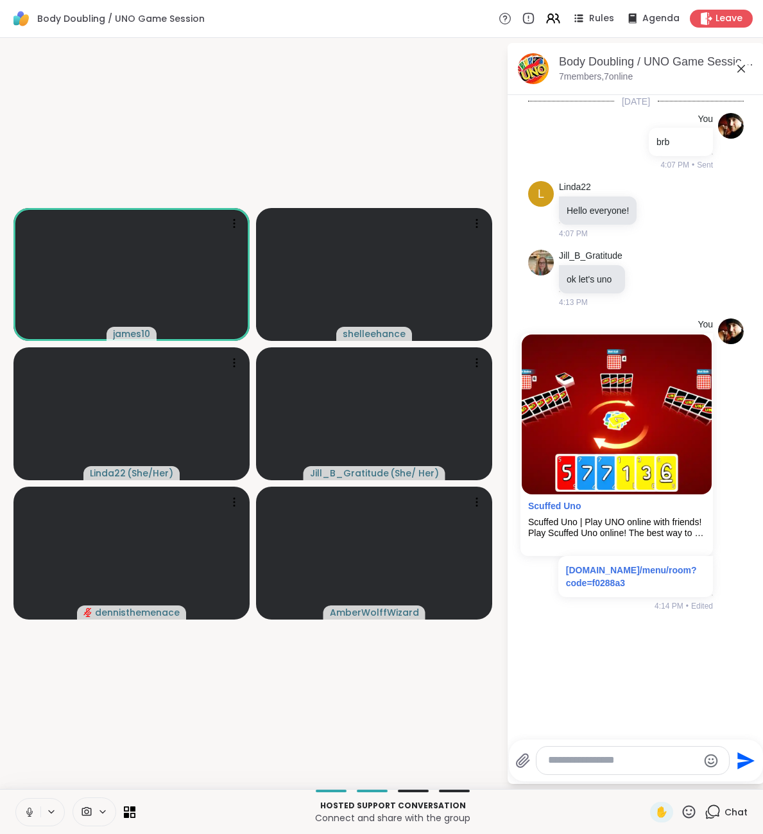
click at [30, 814] on icon at bounding box center [30, 812] width 12 height 12
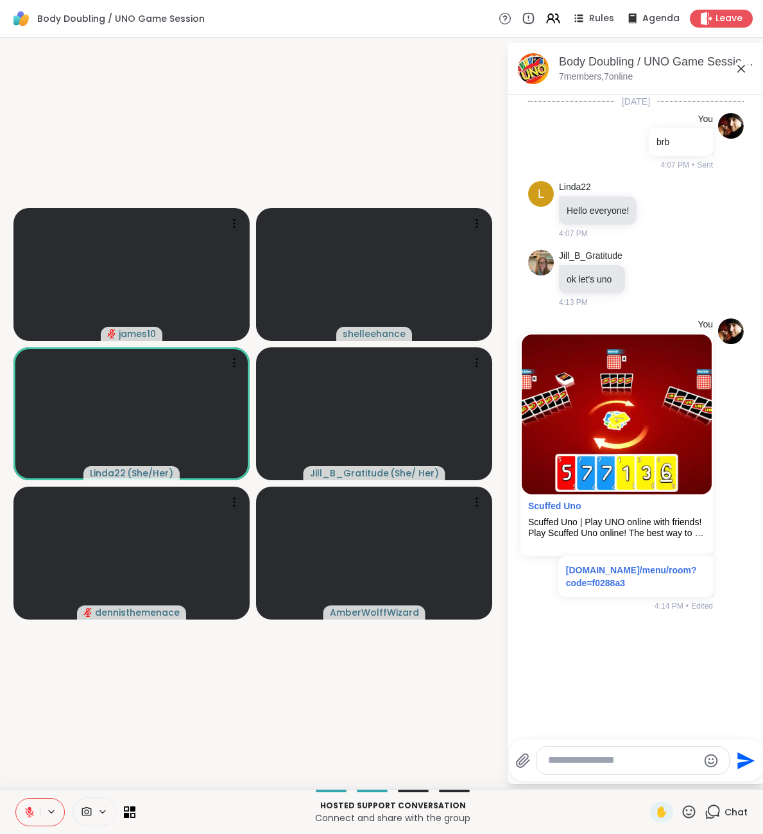
click at [33, 813] on icon at bounding box center [30, 812] width 12 height 12
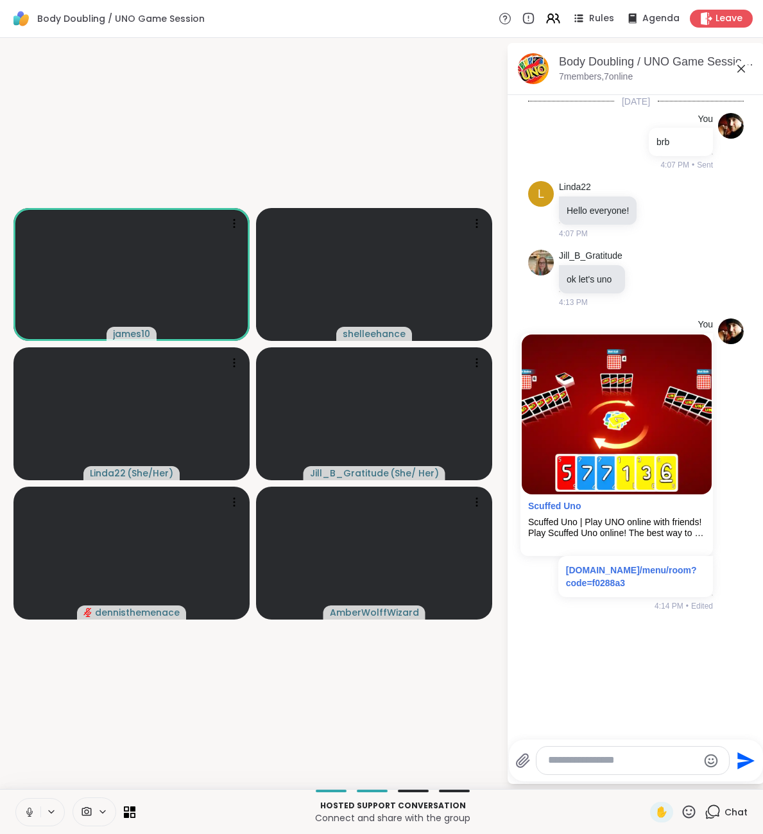
click at [33, 813] on icon at bounding box center [30, 812] width 12 height 12
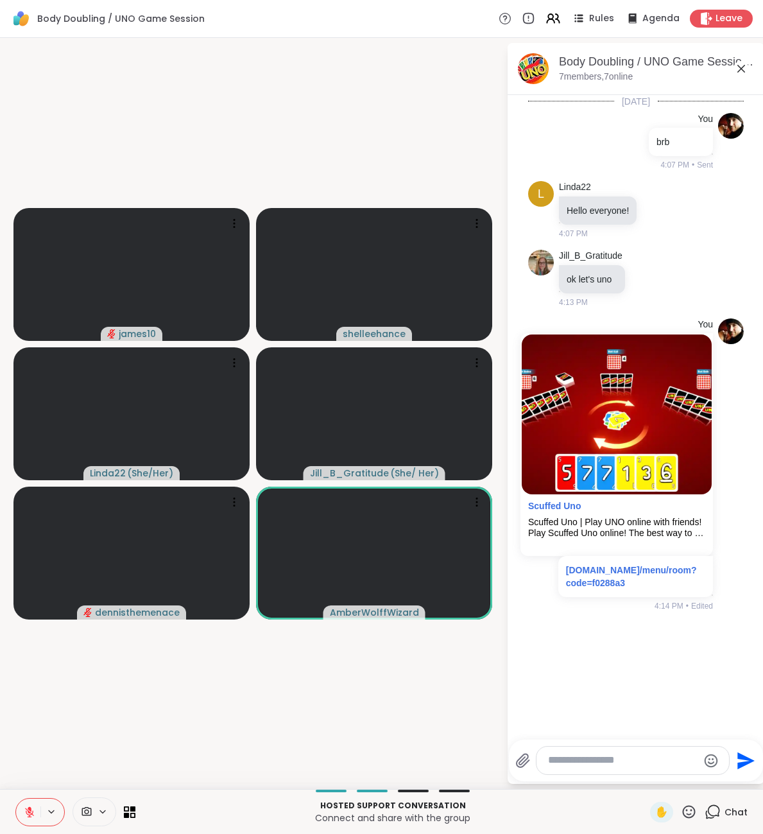
click at [30, 814] on icon at bounding box center [30, 812] width 12 height 12
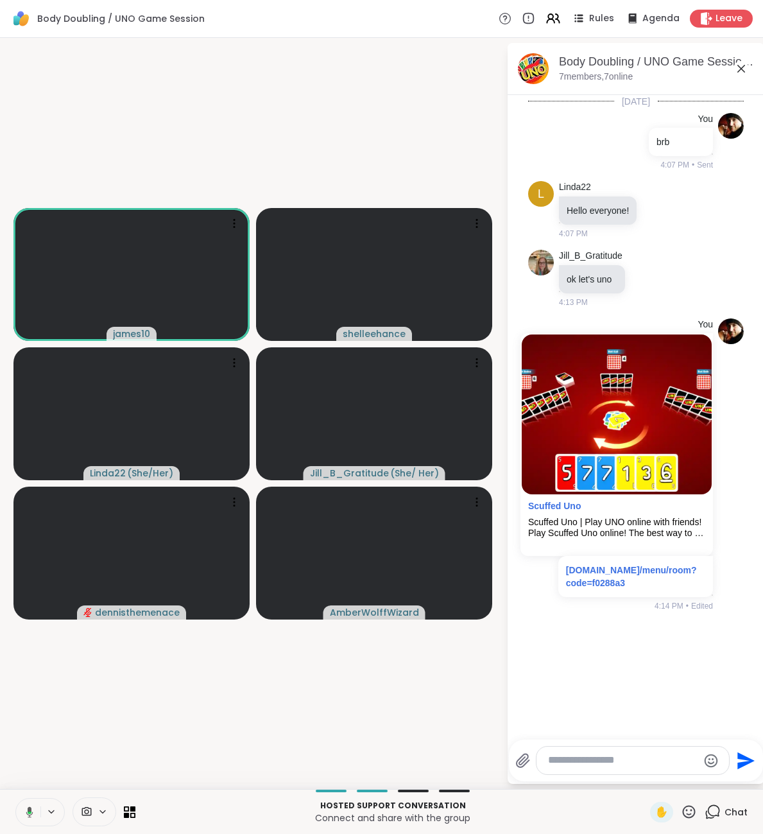
click at [30, 814] on icon at bounding box center [30, 813] width 4 height 3
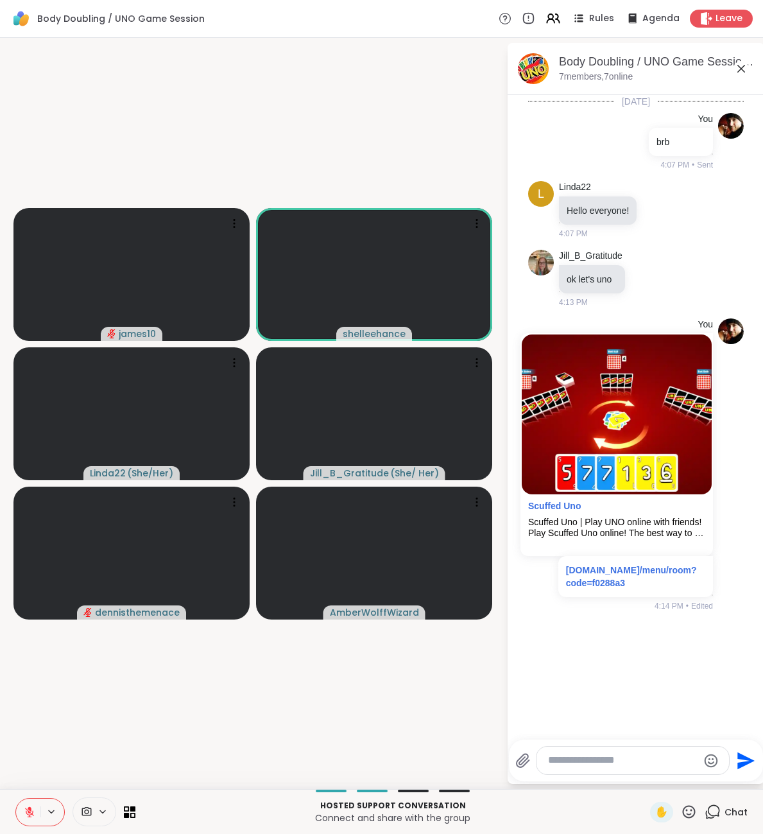
click at [28, 814] on icon at bounding box center [30, 812] width 12 height 12
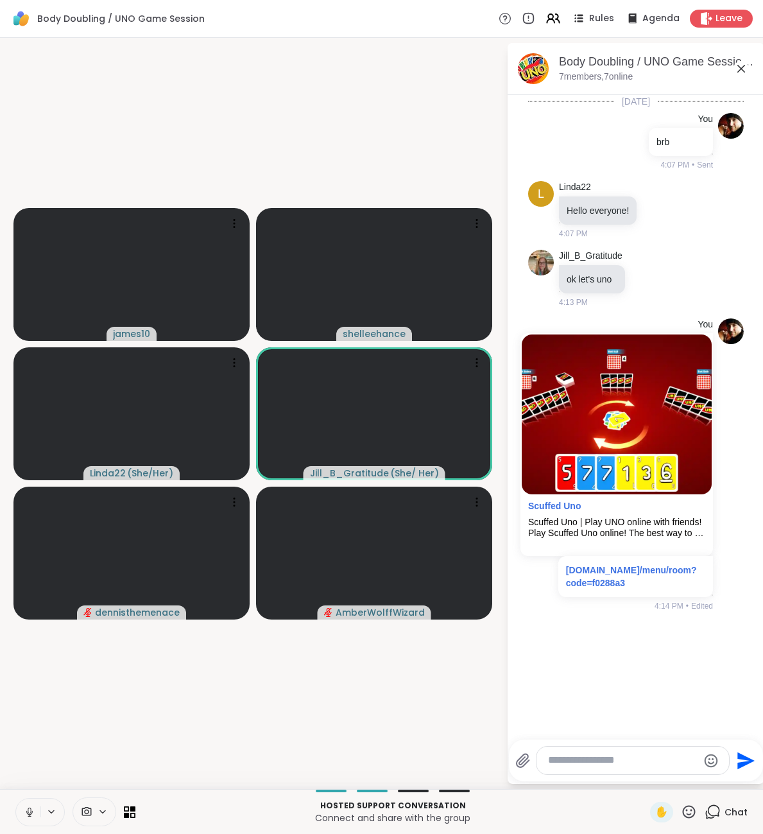
click at [586, 760] on textarea "Type your message" at bounding box center [623, 760] width 150 height 13
type textarea "**********"
click at [717, 11] on div "Leave" at bounding box center [722, 18] width 66 height 19
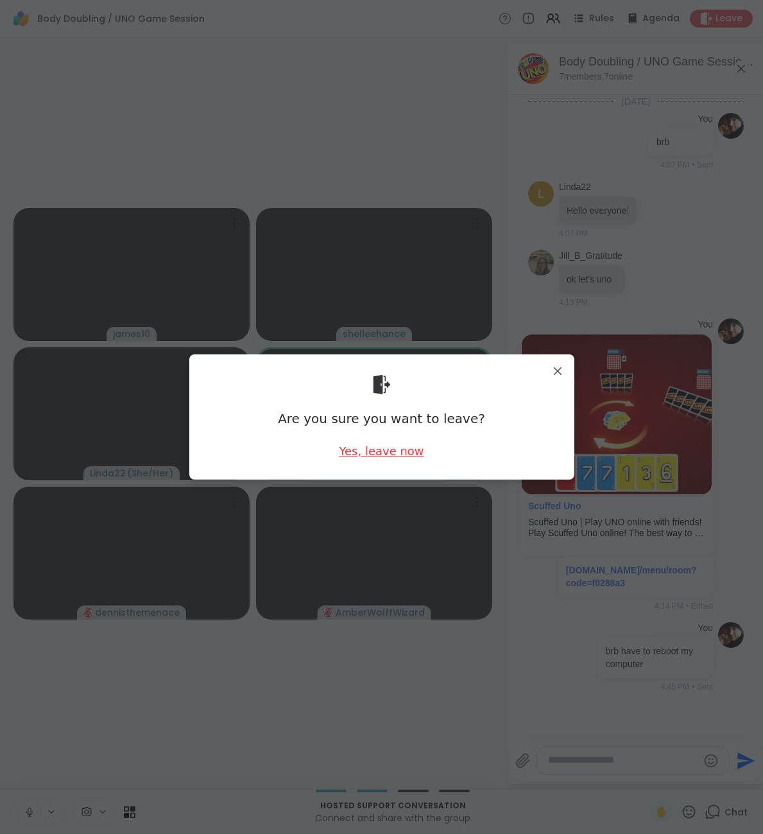
click at [376, 457] on div "Yes, leave now" at bounding box center [381, 451] width 85 height 16
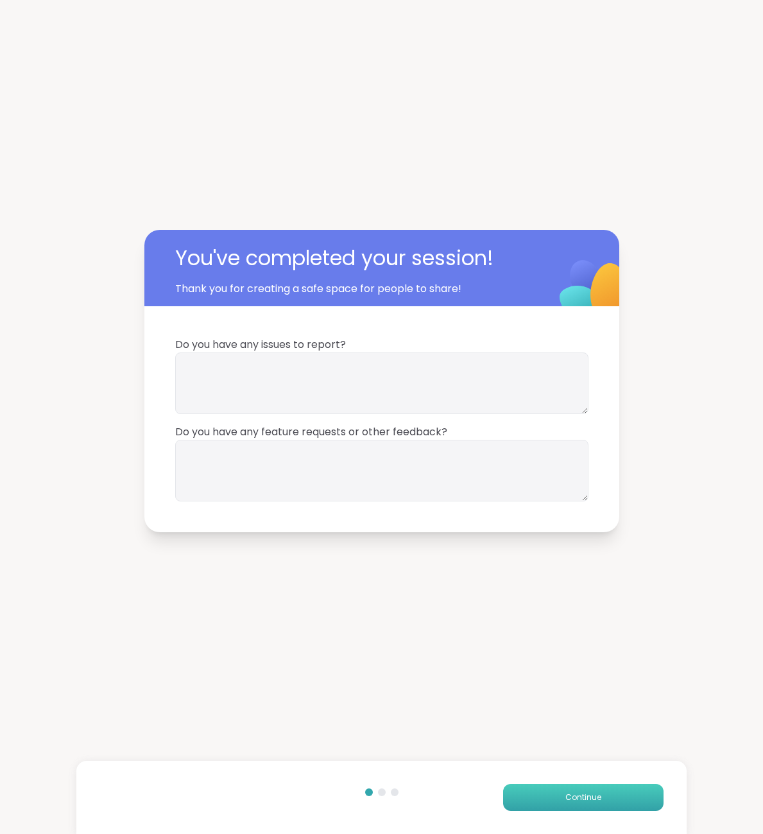
click at [596, 793] on span "Continue" at bounding box center [584, 798] width 36 height 12
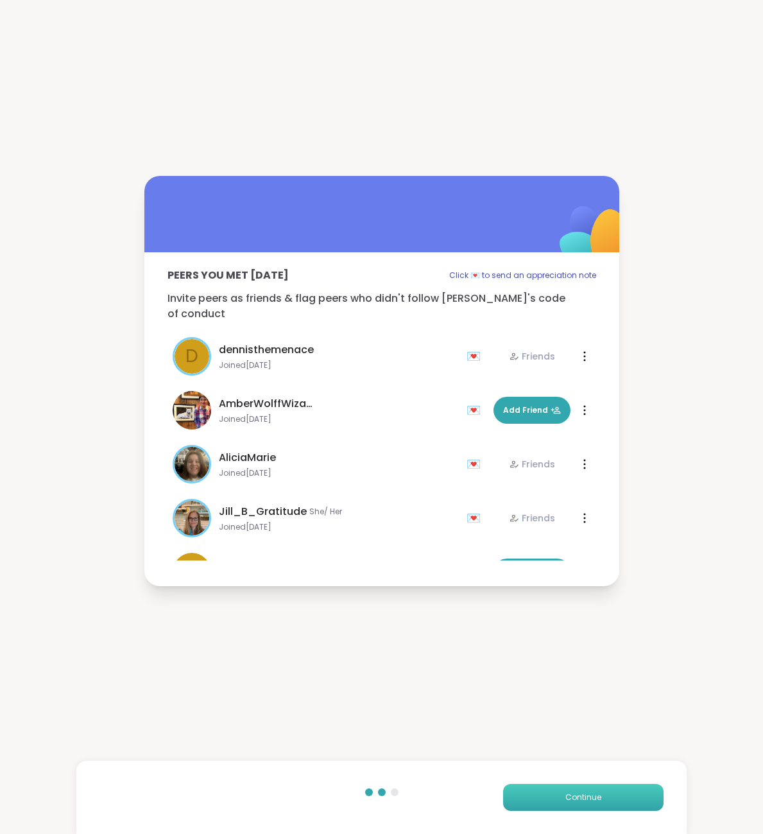
click at [590, 796] on span "Continue" at bounding box center [584, 798] width 36 height 12
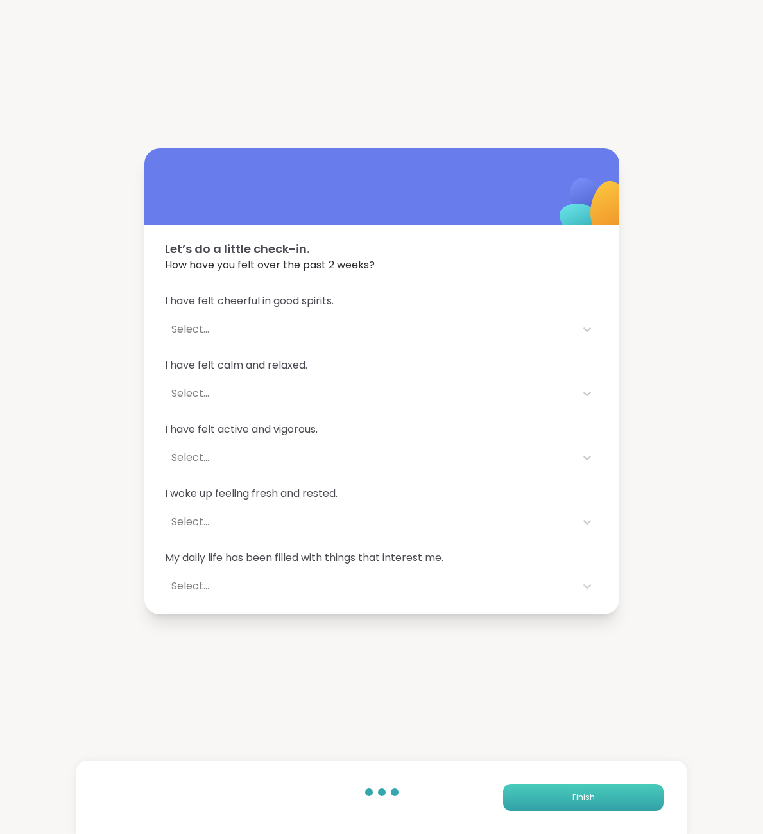
click at [590, 796] on span "Finish" at bounding box center [584, 798] width 22 height 12
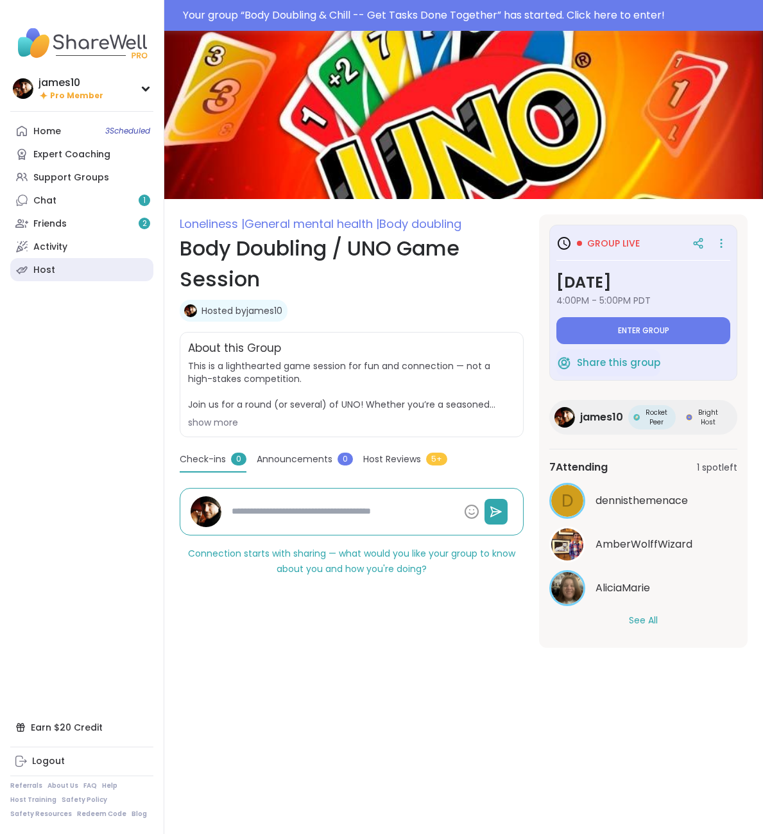
click at [61, 275] on link "Host" at bounding box center [81, 269] width 143 height 23
type textarea "*"
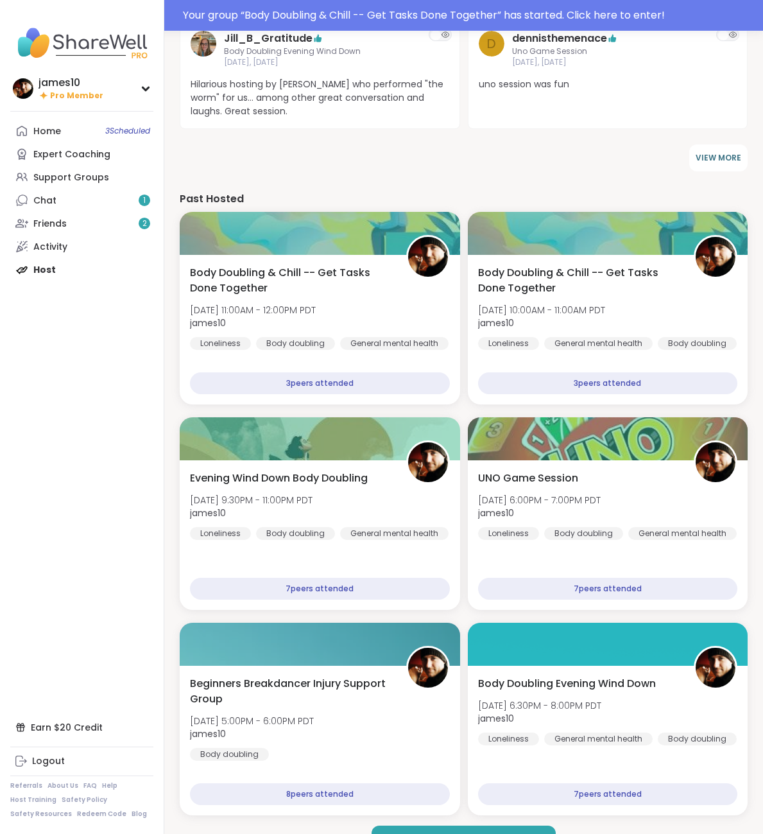
scroll to position [720, 0]
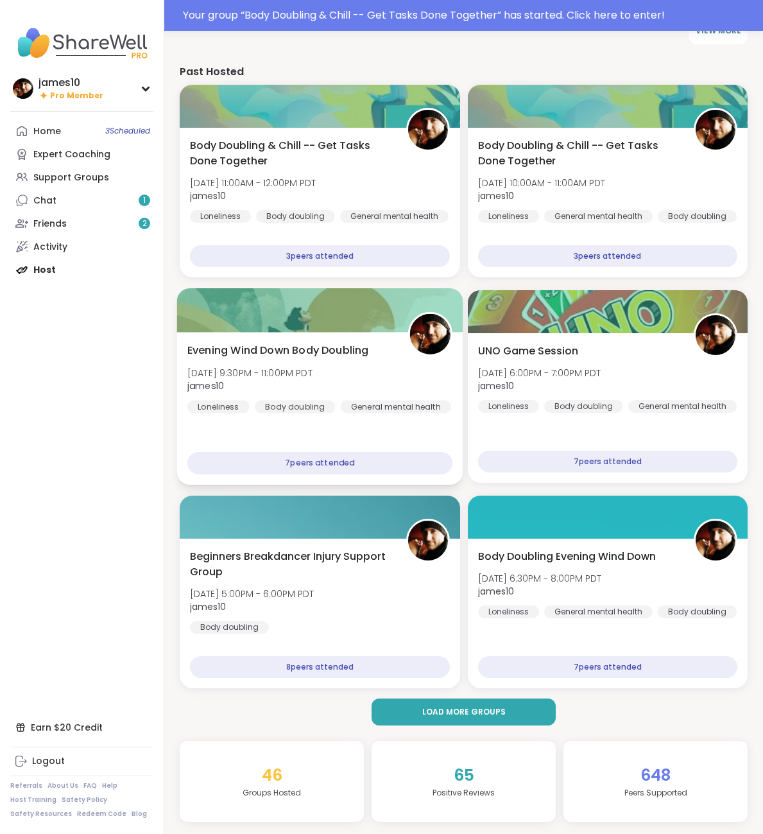
click at [313, 379] on span "james10" at bounding box center [249, 385] width 125 height 13
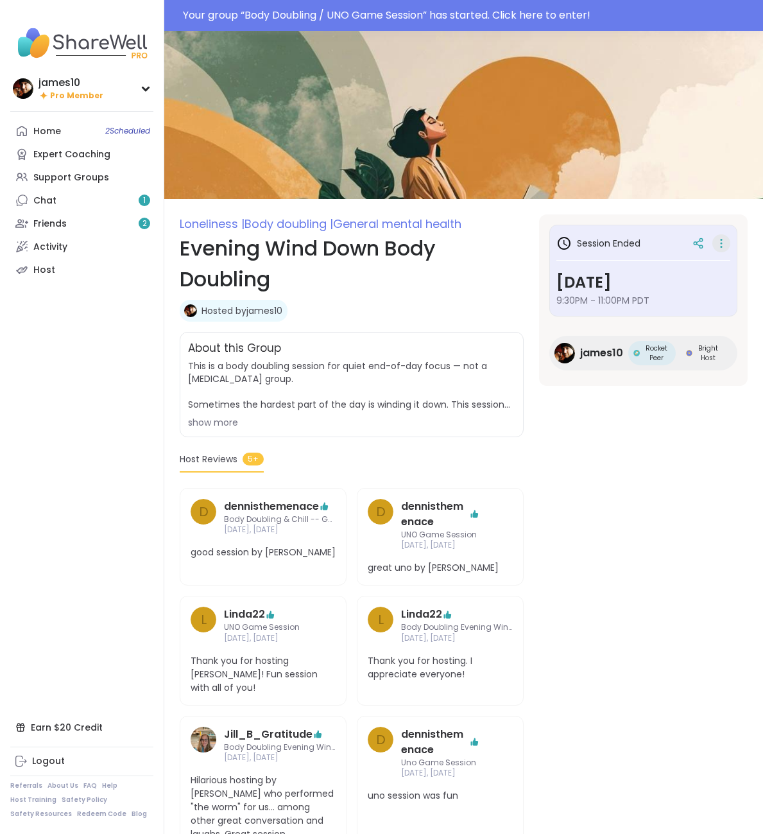
click at [720, 244] on icon at bounding box center [721, 243] width 13 height 18
click at [629, 306] on button "Copy Session" at bounding box center [654, 306] width 144 height 29
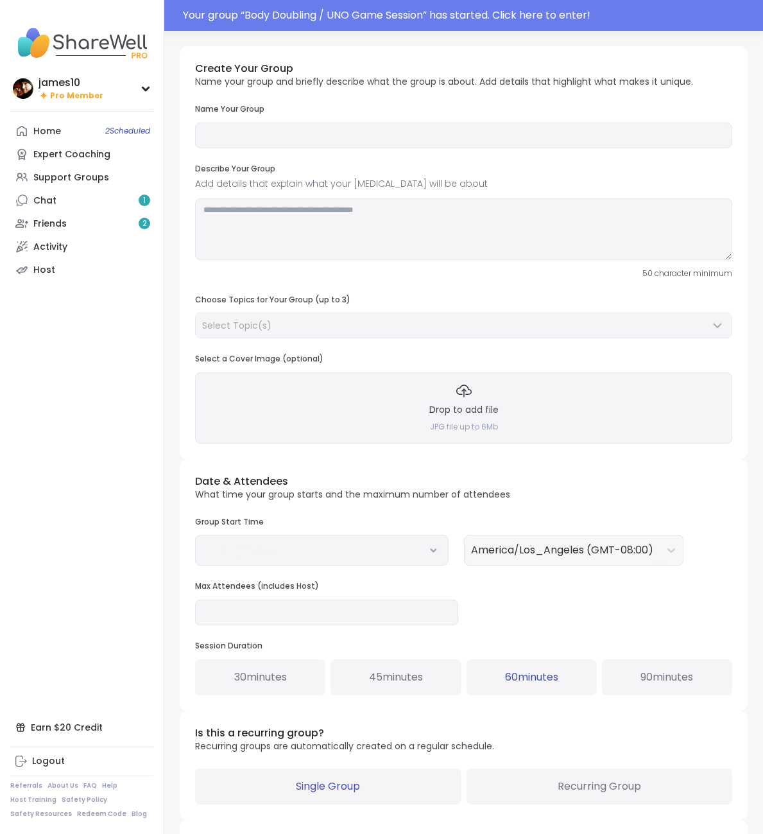
type input "**********"
type textarea "**********"
type input "**"
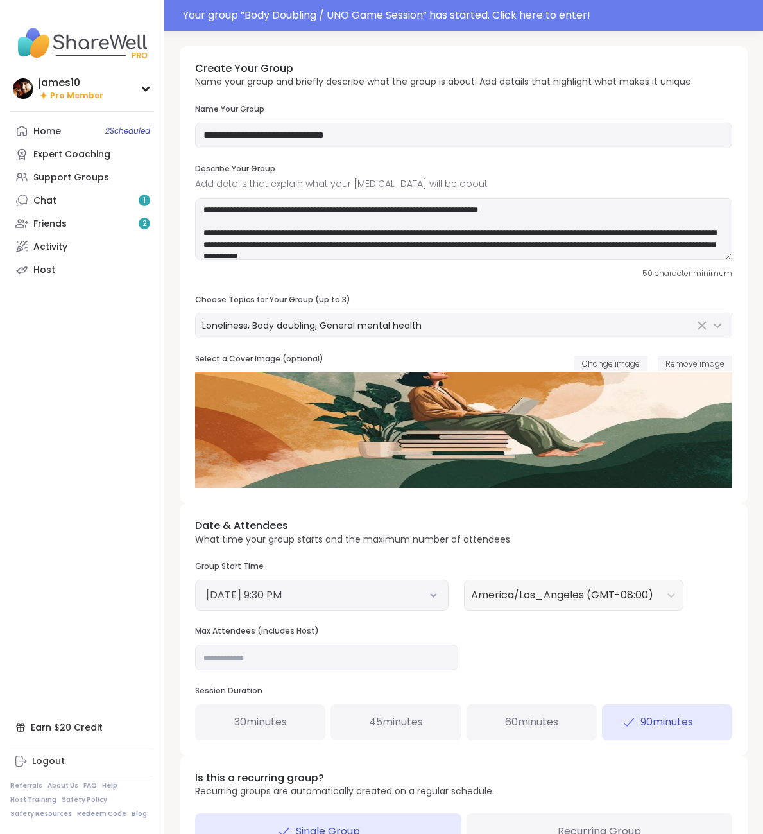
click at [434, 595] on icon at bounding box center [434, 595] width 8 height 5
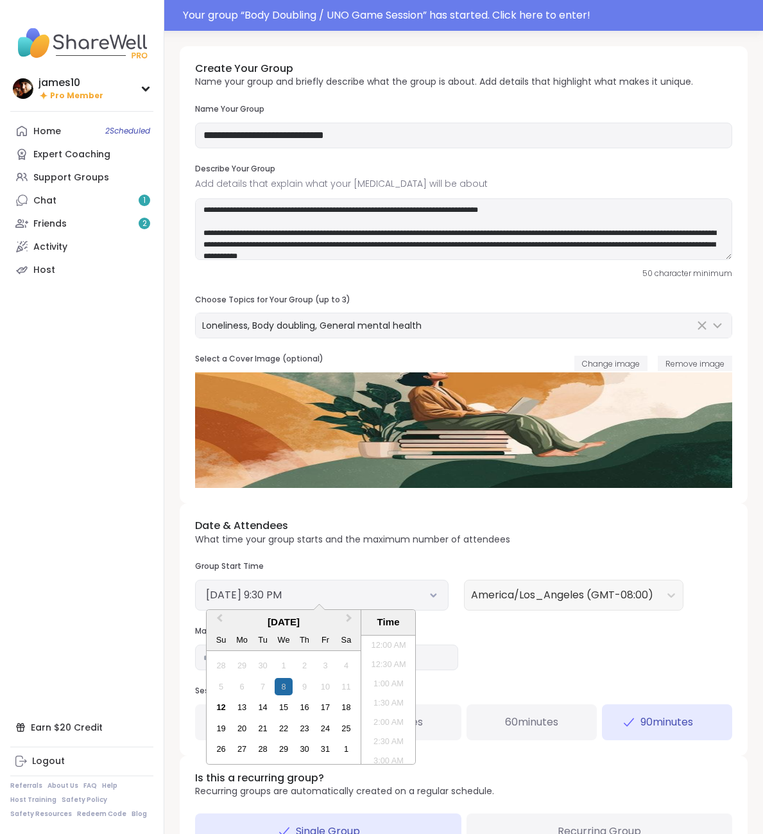
scroll to position [774, 0]
click at [218, 702] on div "12" at bounding box center [221, 707] width 17 height 17
click at [388, 649] on li "6:30 PM" at bounding box center [388, 641] width 55 height 19
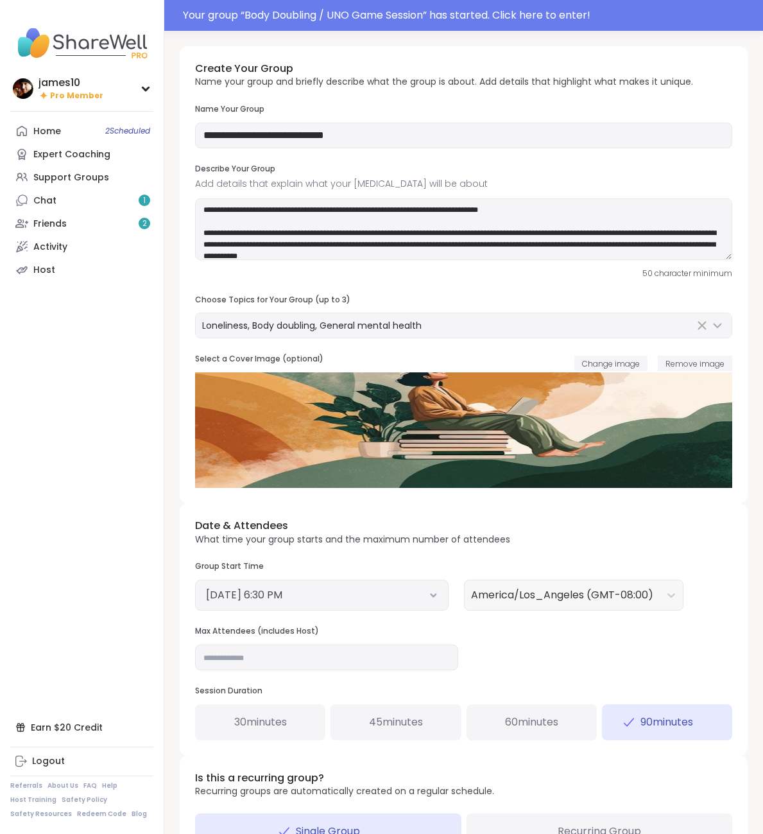
click at [623, 656] on div "Date & Attendees What time your group starts and the maximum number of attendee…" at bounding box center [464, 629] width 568 height 252
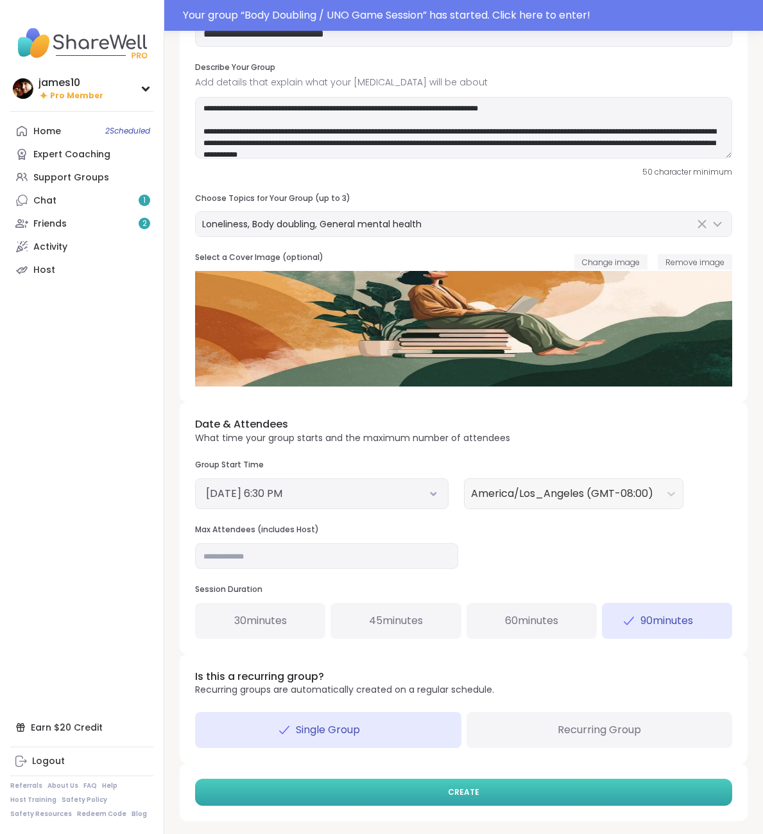
click at [508, 790] on button "CREATE" at bounding box center [463, 792] width 537 height 27
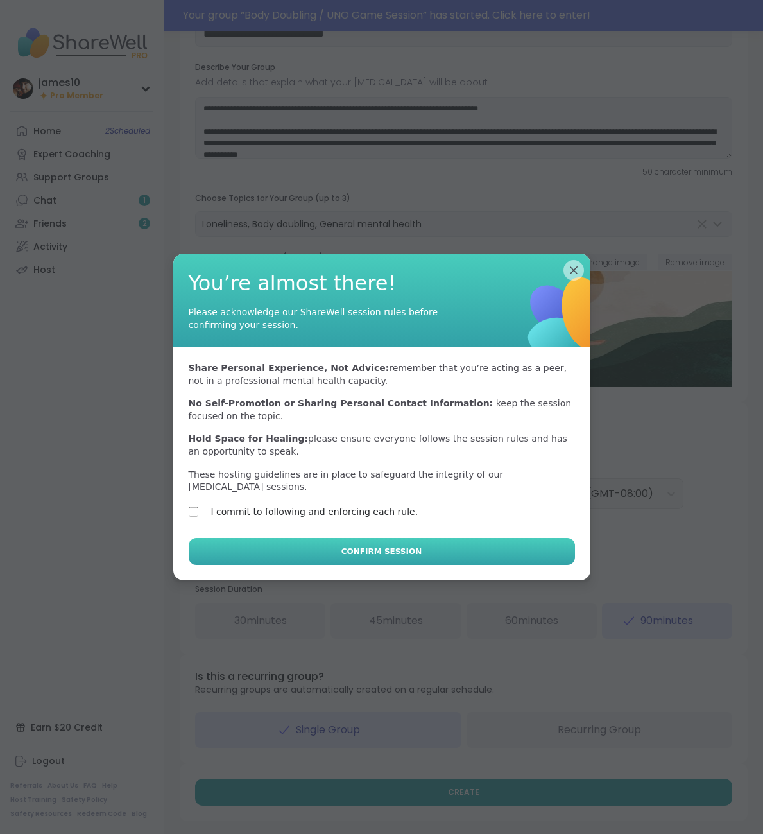
click at [263, 544] on button "Confirm Session" at bounding box center [382, 551] width 387 height 27
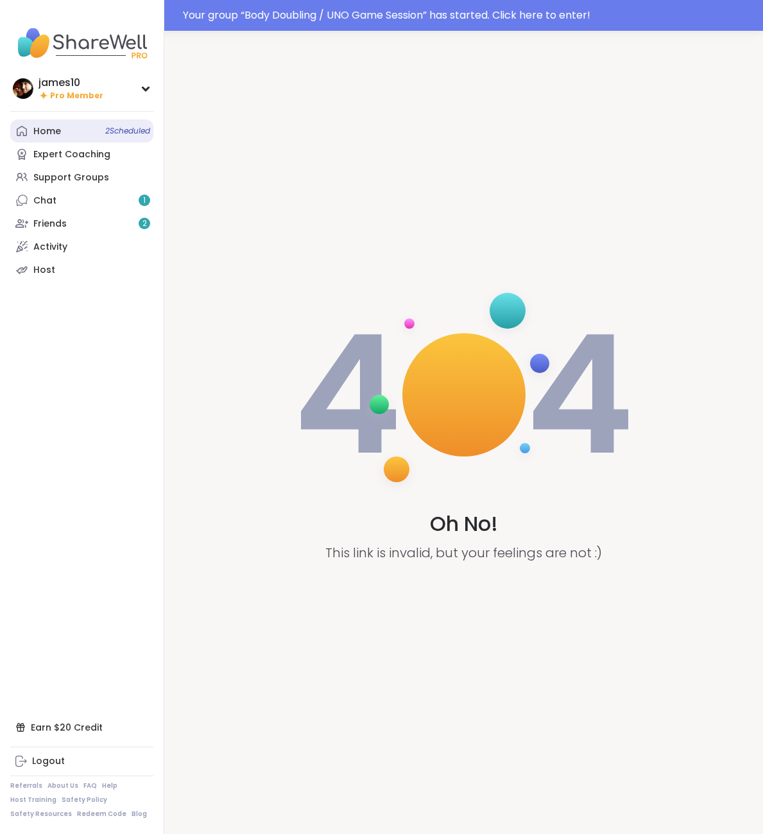
click at [55, 126] on div "Home 2 Scheduled" at bounding box center [47, 131] width 28 height 13
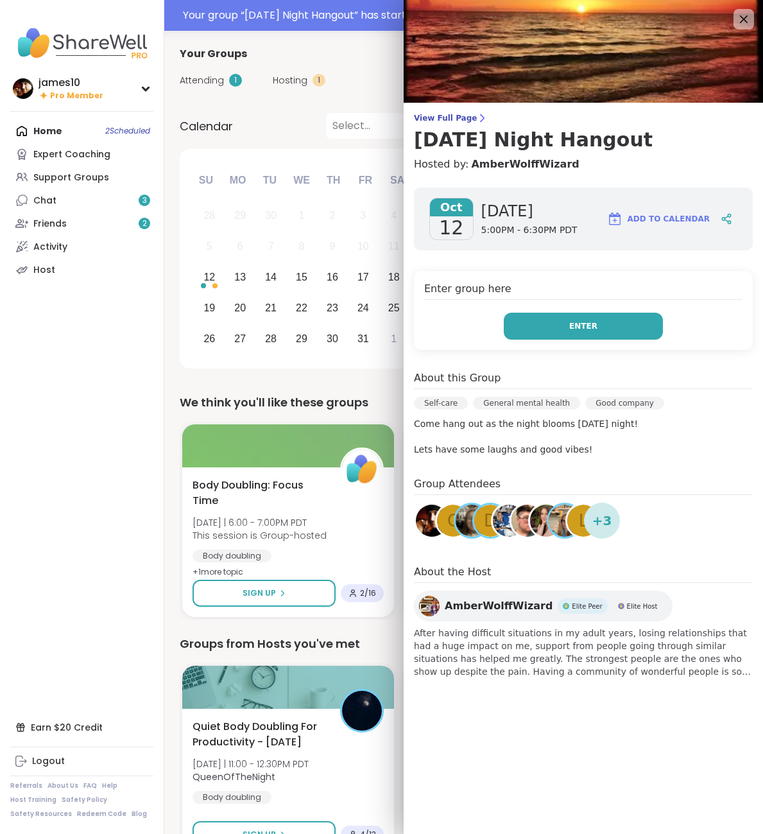
click at [558, 331] on button "Enter" at bounding box center [583, 326] width 159 height 27
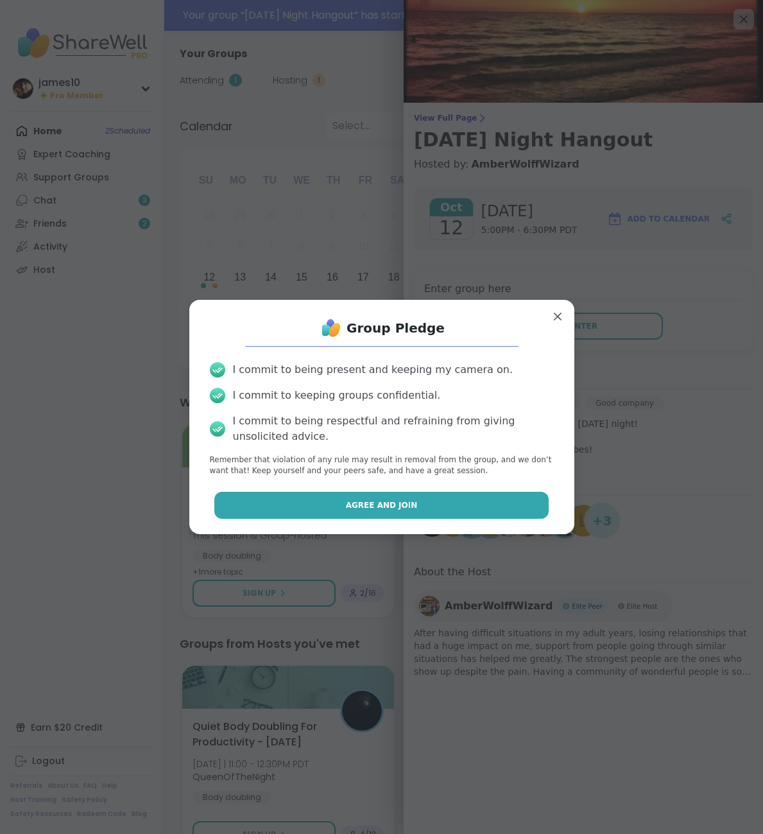
click at [378, 501] on span "Agree and Join" at bounding box center [382, 506] width 72 height 12
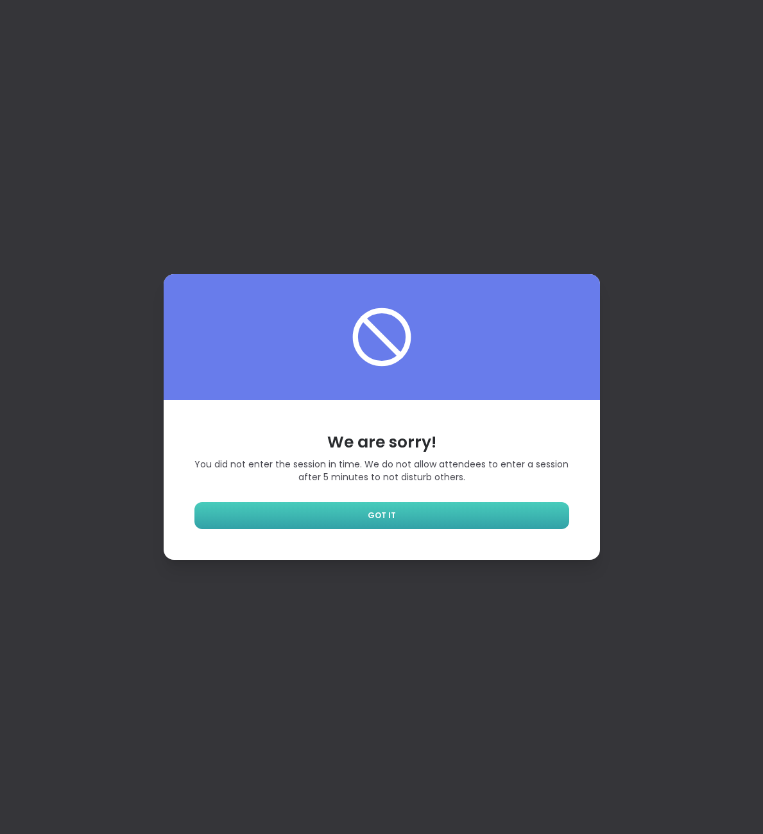
click at [405, 516] on link "GOT IT" at bounding box center [382, 515] width 375 height 27
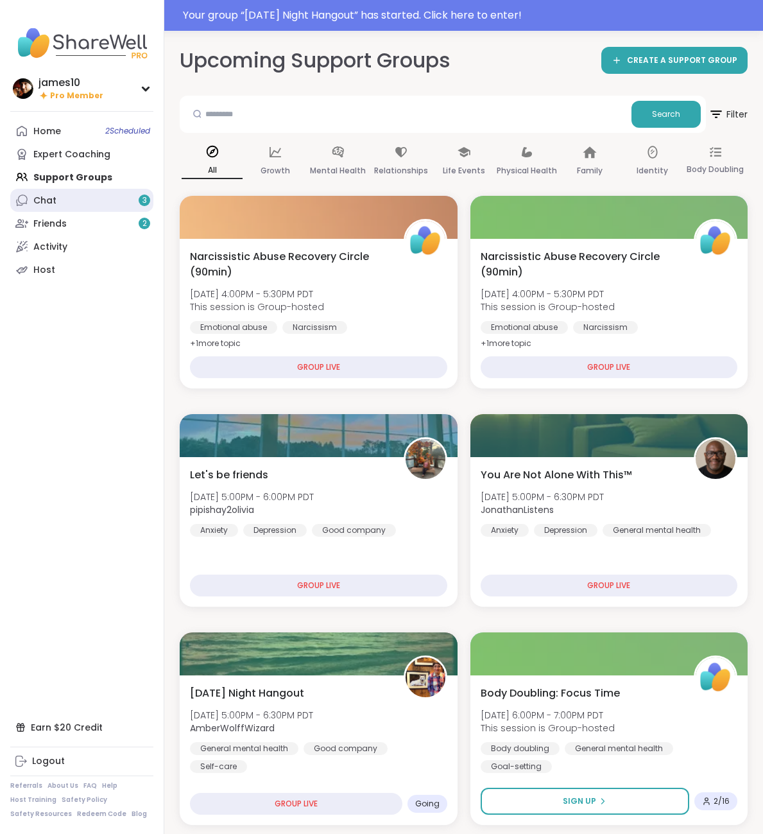
click at [107, 198] on link "Chat 3" at bounding box center [81, 200] width 143 height 23
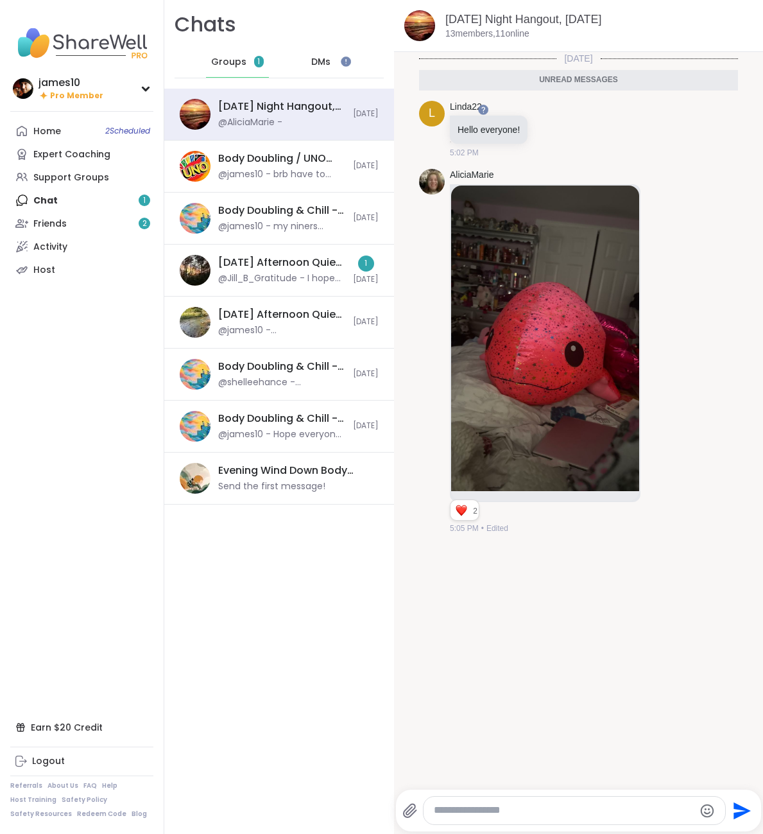
click at [517, 810] on textarea "Type your message" at bounding box center [564, 810] width 260 height 13
type textarea "*"
click at [71, 225] on link "Friends 2" at bounding box center [81, 223] width 143 height 23
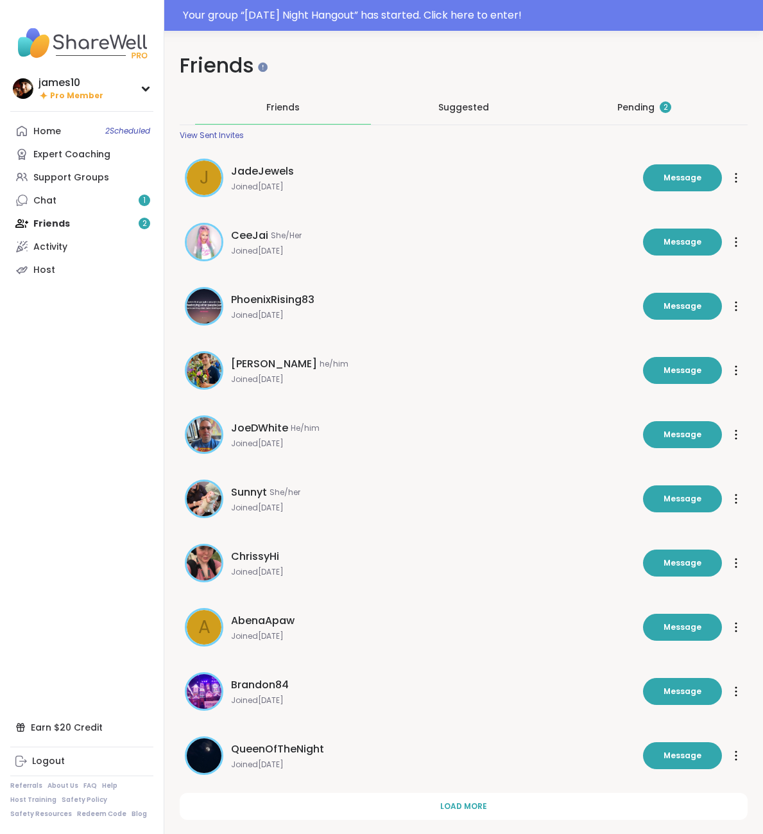
click at [640, 100] on div "Pending 2" at bounding box center [645, 107] width 176 height 33
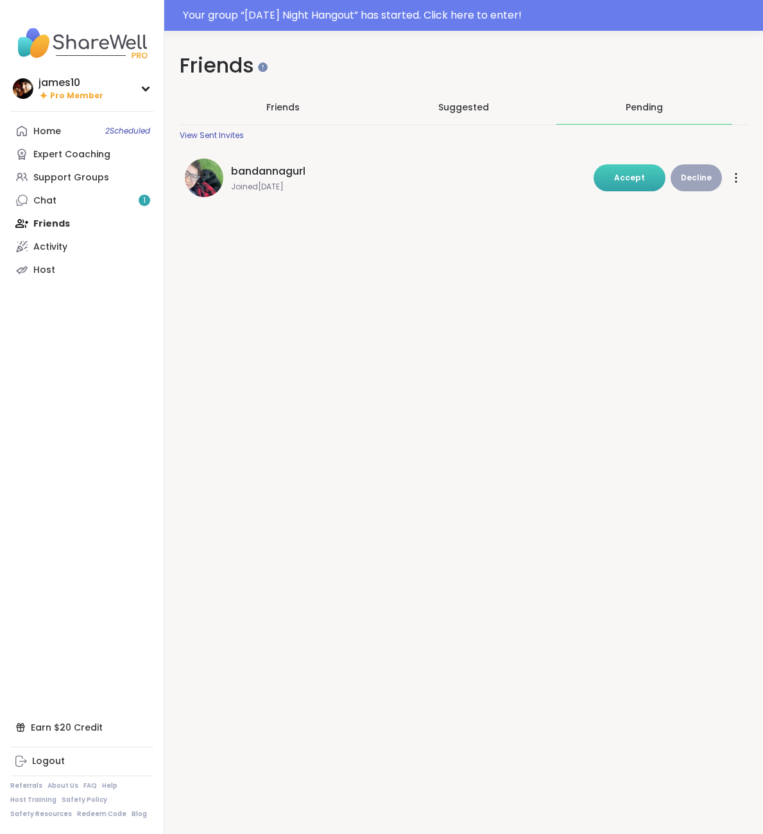
click at [618, 175] on button "Accept" at bounding box center [630, 177] width 72 height 27
